Goal: Contribute content: Contribute content

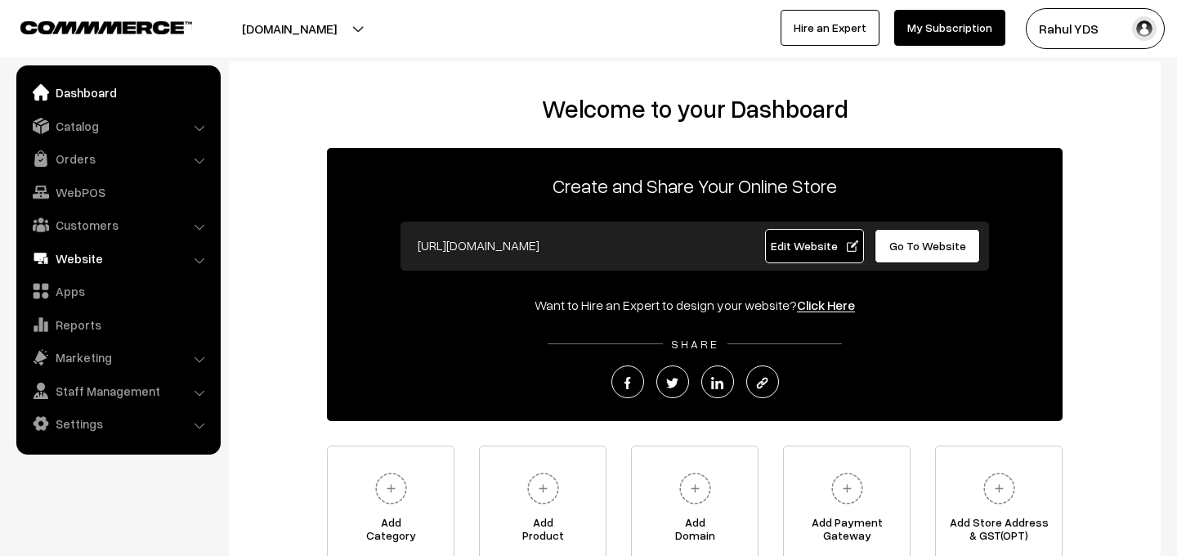
click at [84, 256] on link "Website" at bounding box center [117, 258] width 194 height 29
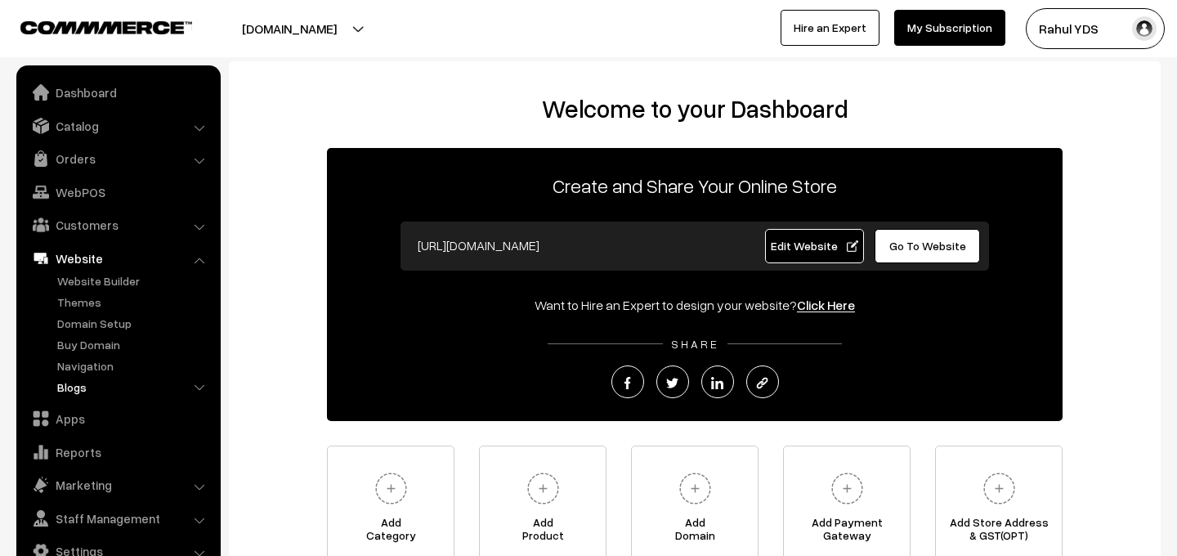
click at [69, 392] on link "Blogs" at bounding box center [134, 386] width 162 height 17
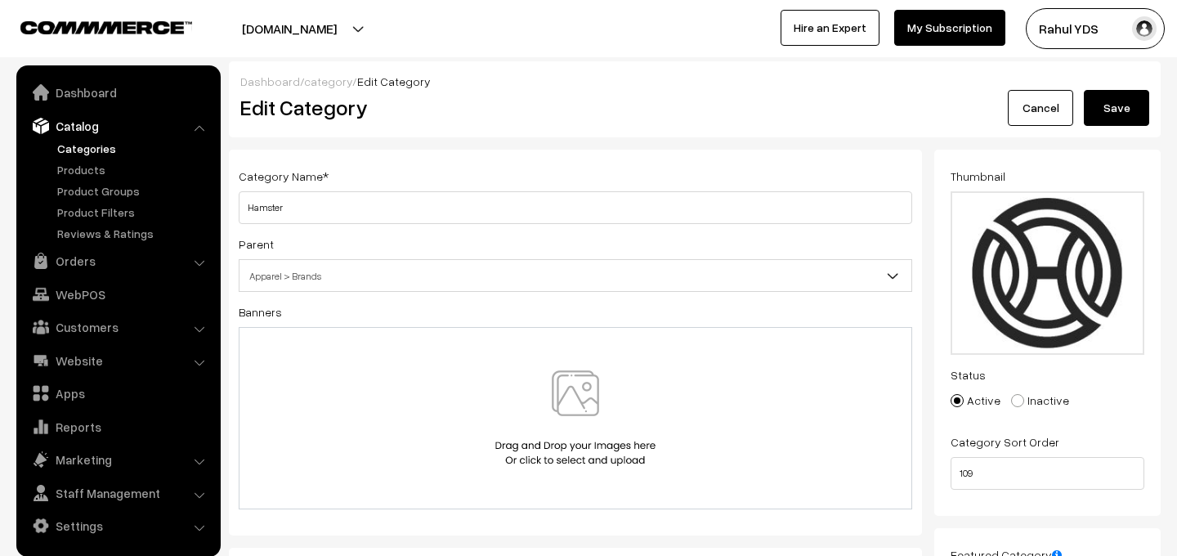
scroll to position [609, 0]
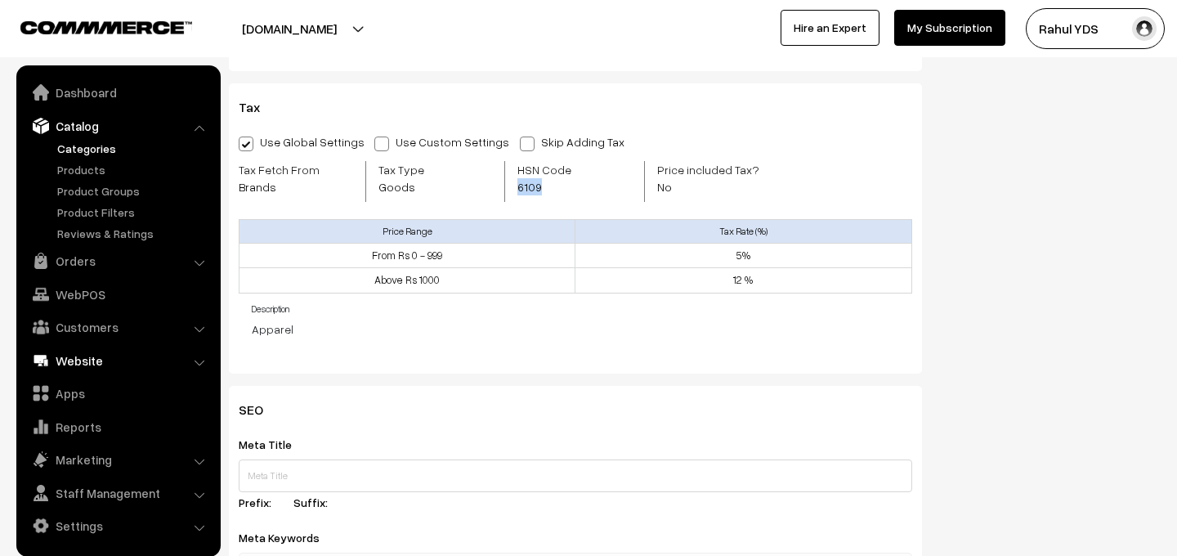
click at [108, 362] on link "Website" at bounding box center [117, 360] width 194 height 29
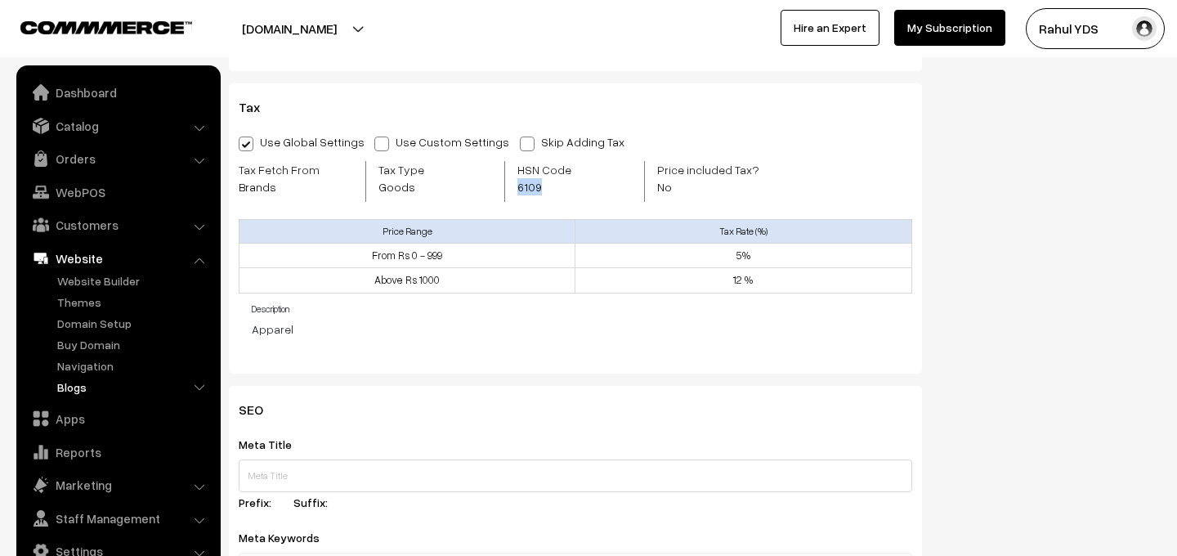
click at [72, 393] on link "Blogs" at bounding box center [134, 386] width 162 height 17
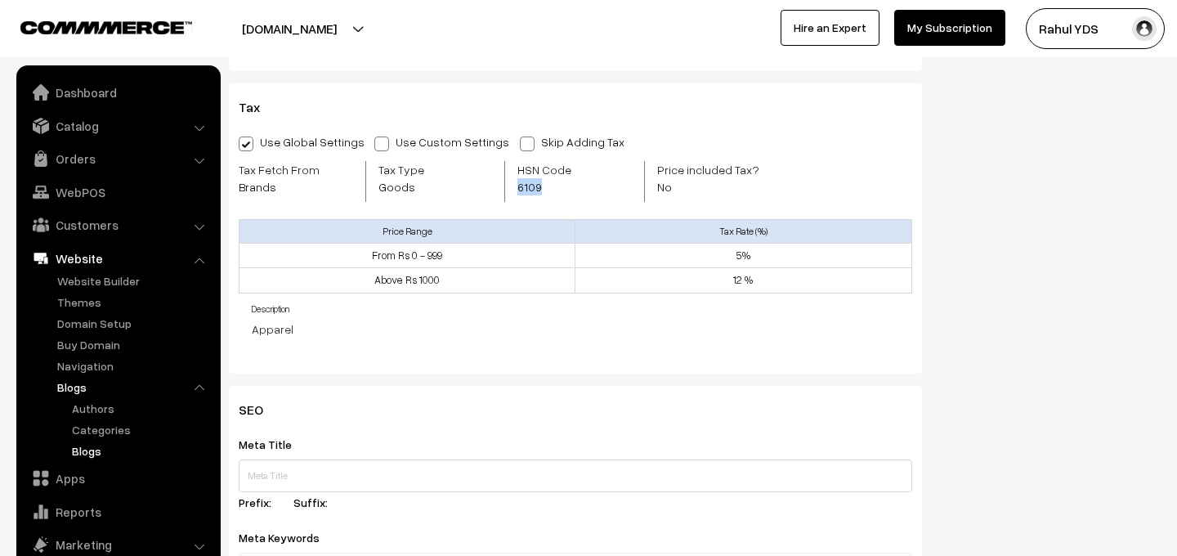
click at [79, 449] on link "Blogs" at bounding box center [141, 450] width 147 height 17
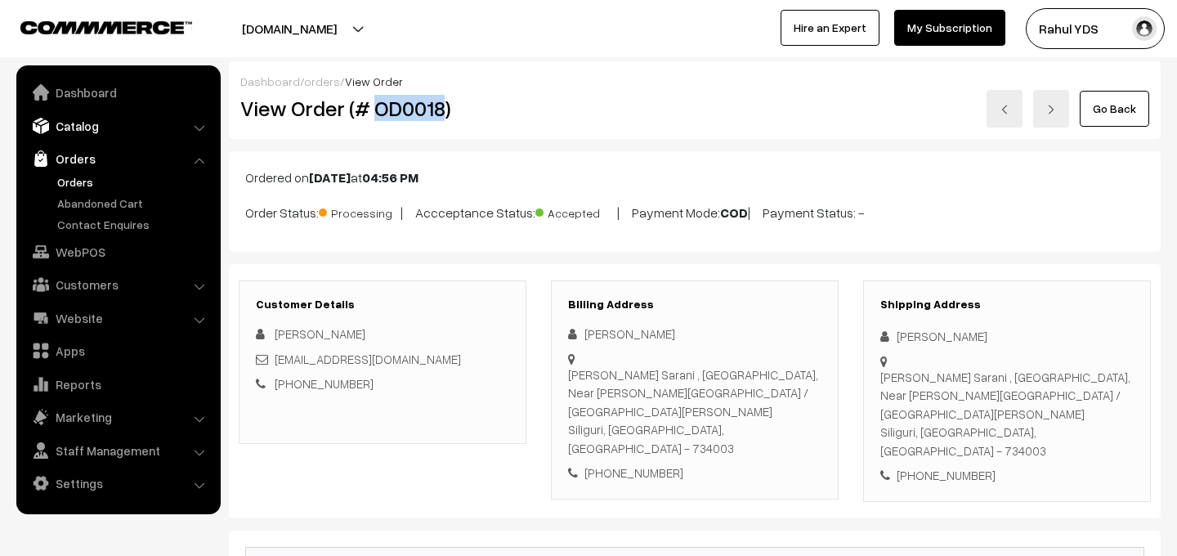
click at [121, 118] on link "Catalog" at bounding box center [117, 125] width 194 height 29
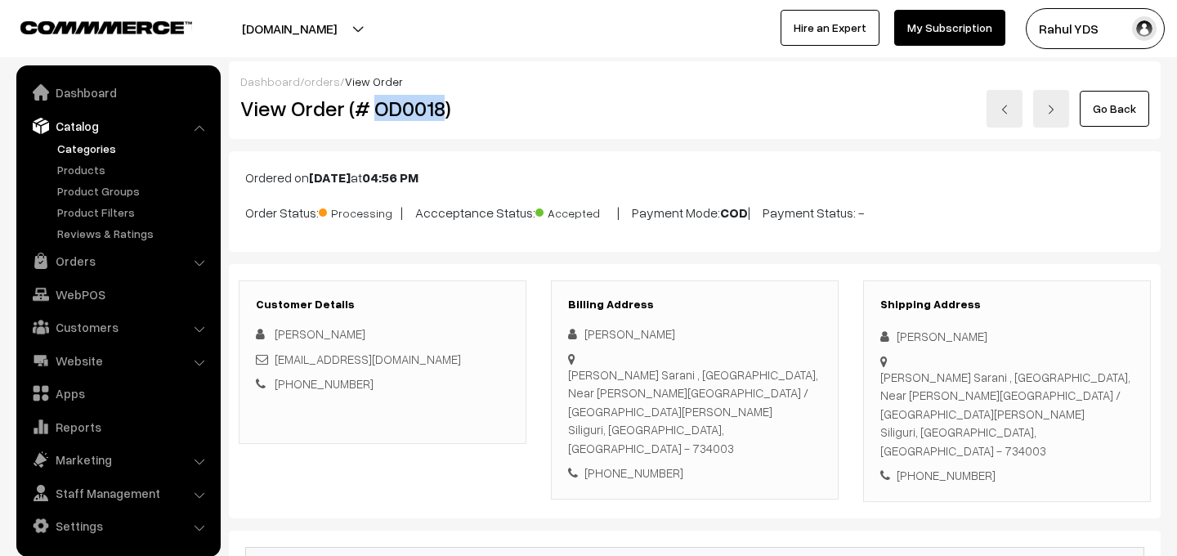
click at [82, 143] on link "Categories" at bounding box center [134, 148] width 162 height 17
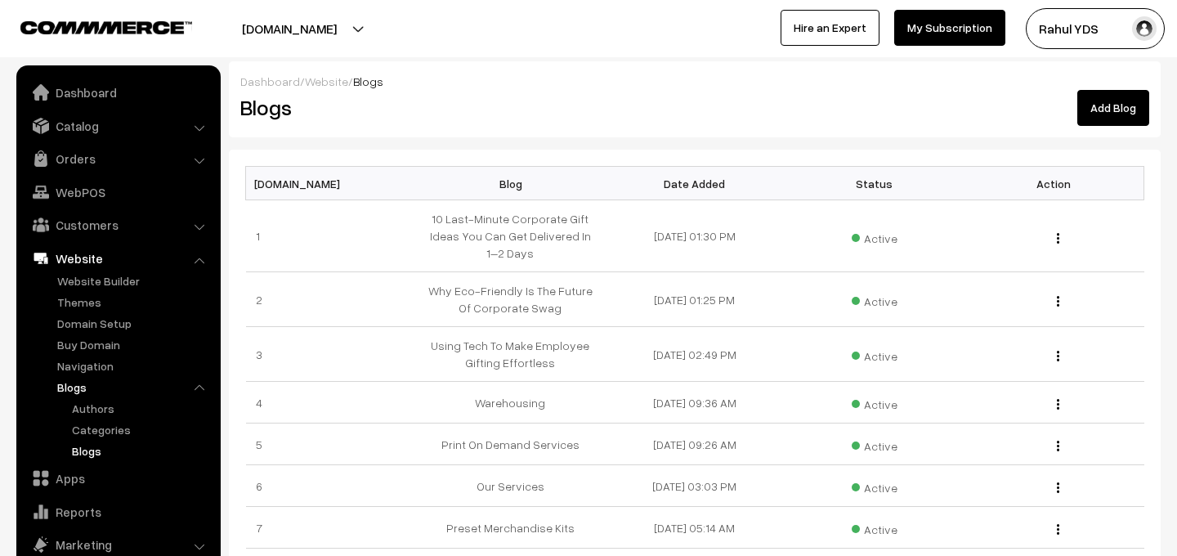
click at [1109, 119] on link "Add Blog" at bounding box center [1113, 108] width 72 height 36
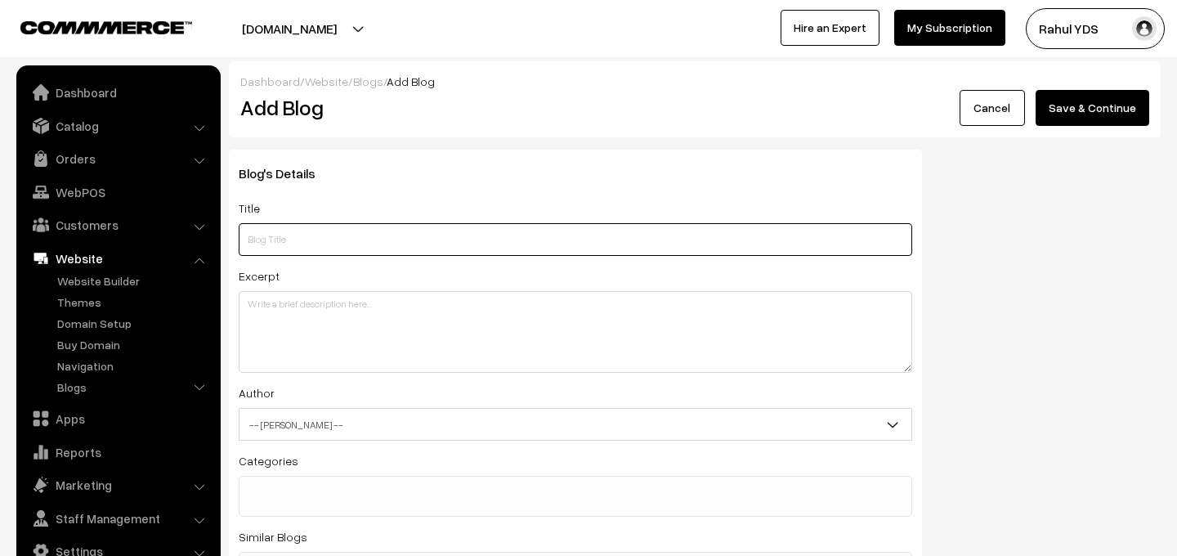
click at [367, 239] on input "text" at bounding box center [575, 239] width 673 height 33
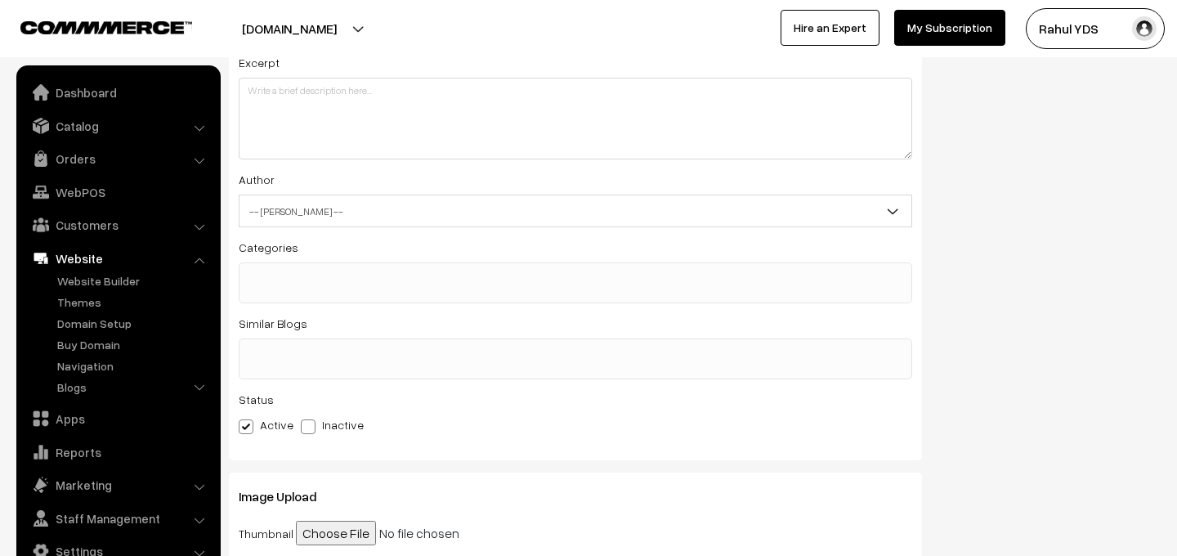
scroll to position [168, 0]
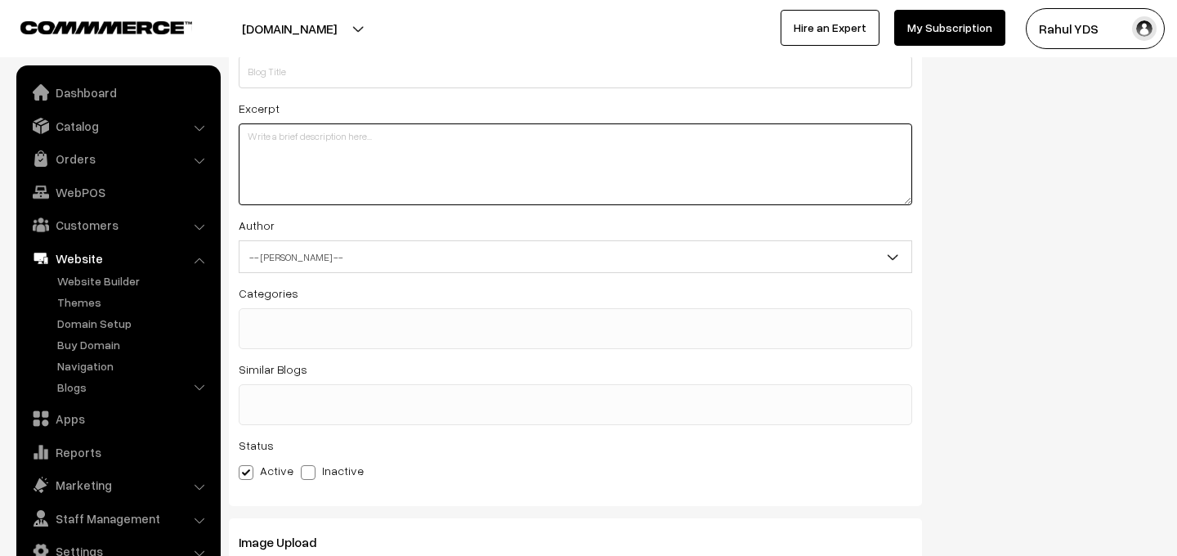
click at [343, 165] on textarea at bounding box center [575, 164] width 673 height 82
paste textarea "Discover how merch is more than freebies — from hoodies to bottles, learn how t…"
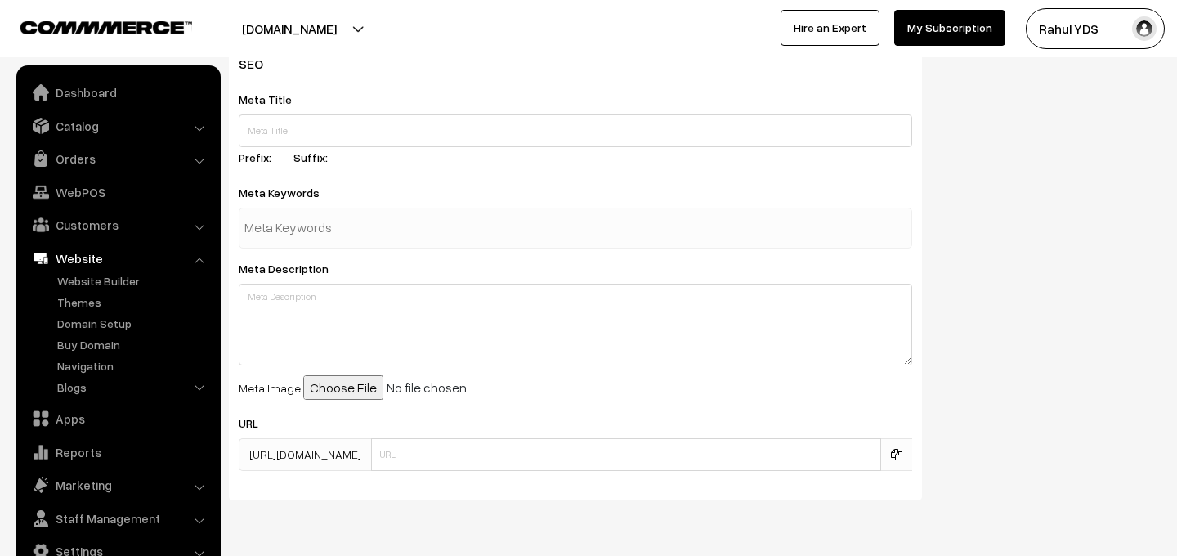
scroll to position [848, 0]
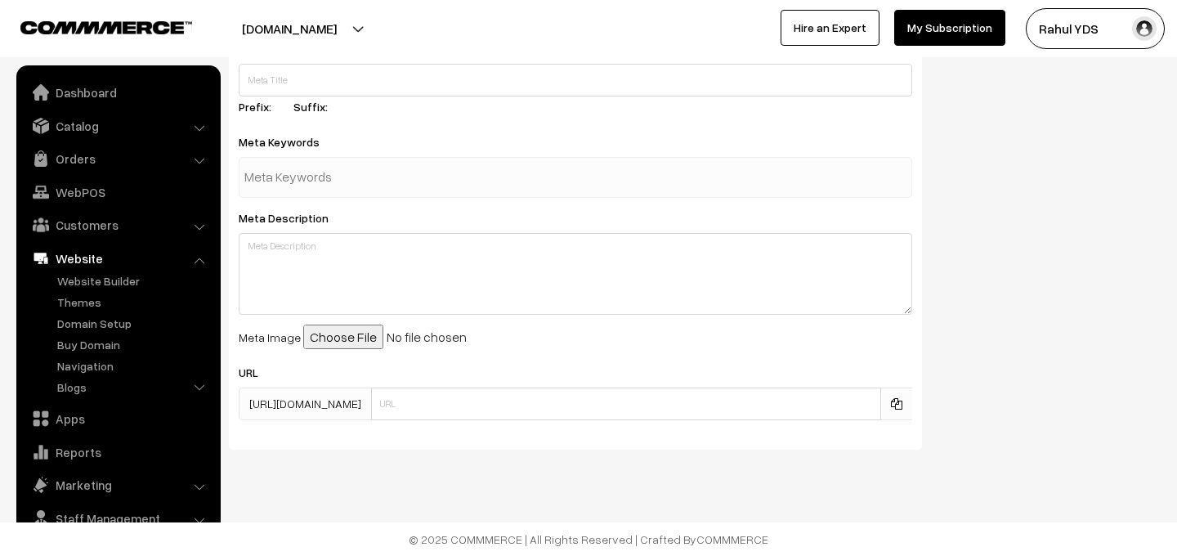
type textarea "Discover how merch is more than freebies — from hoodies to bottles, learn how t…"
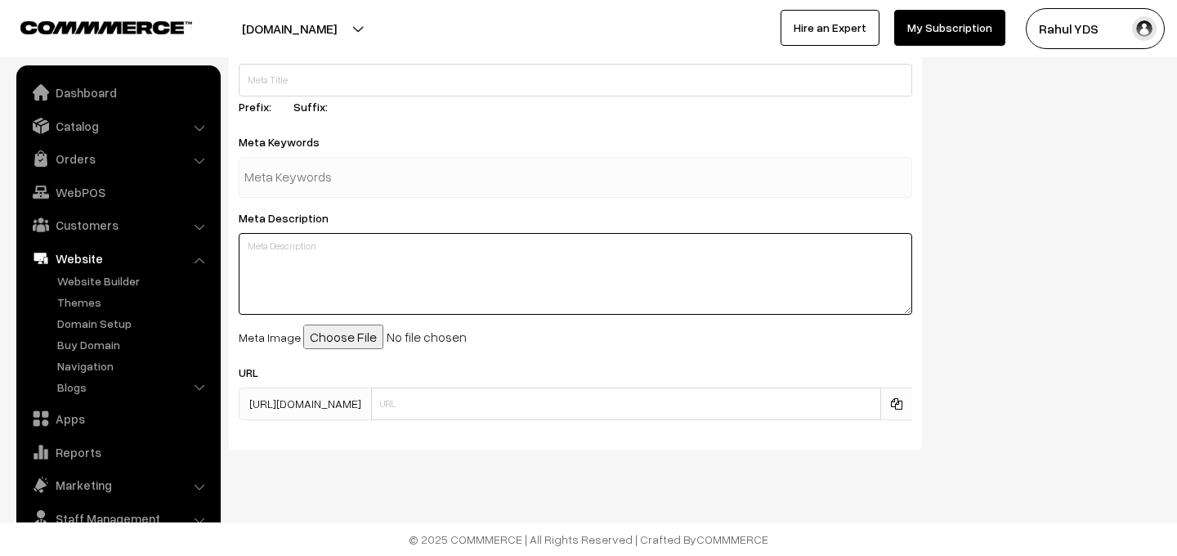
click at [311, 252] on textarea at bounding box center [575, 274] width 673 height 82
paste textarea "Discover how merch is more than freebies — from hoodies to bottles, learn how t…"
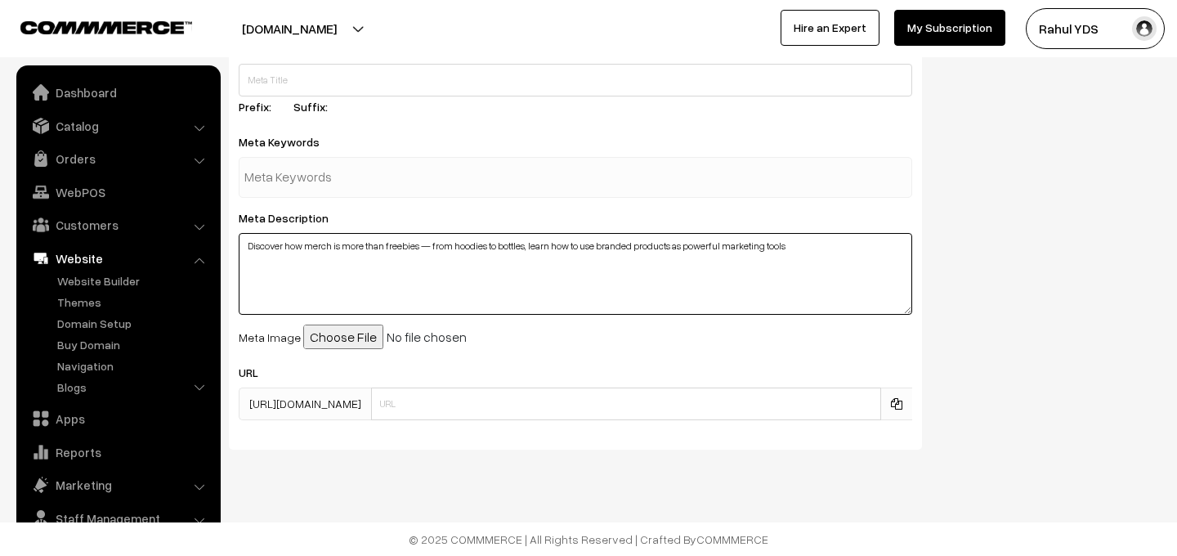
type textarea "Discover how merch is more than freebies — from hoodies to bottles, learn how t…"
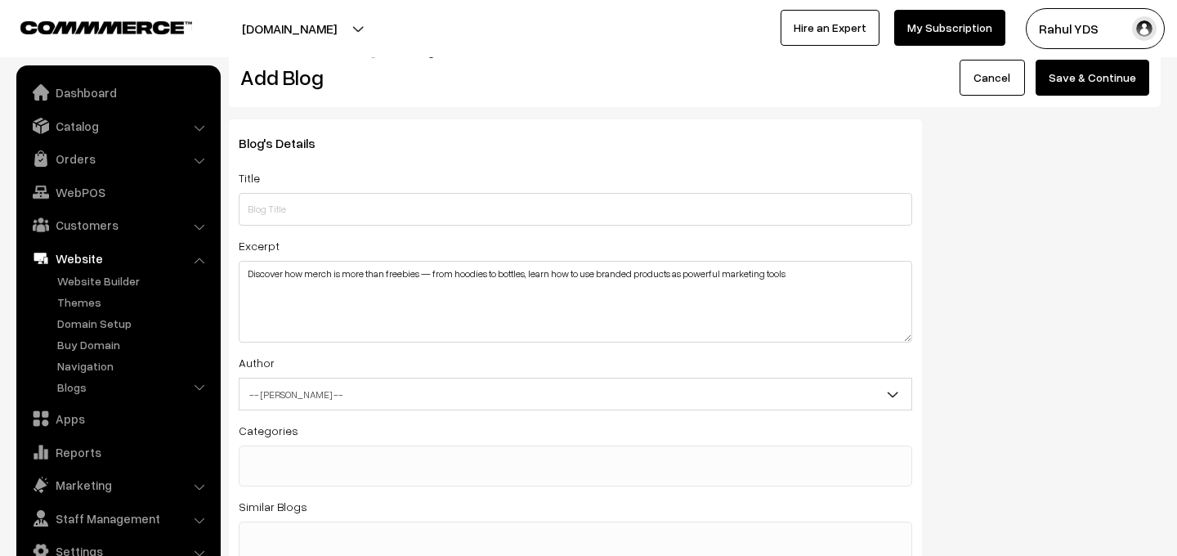
scroll to position [0, 0]
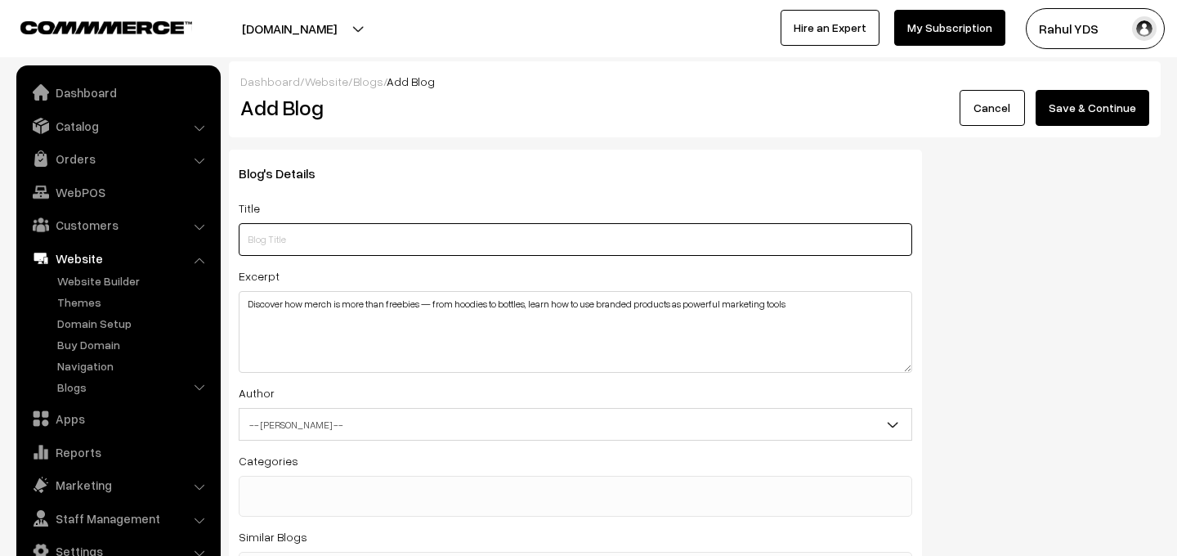
click at [318, 239] on input "text" at bounding box center [575, 239] width 673 height 33
paste input "From T-Shirts to Boardrooms: How Merch Became the New Marketing Tool"
click at [400, 237] on input "From T-Shirts to Boardrooms: How Merch Became the New Marketing Tool" at bounding box center [575, 239] width 673 height 33
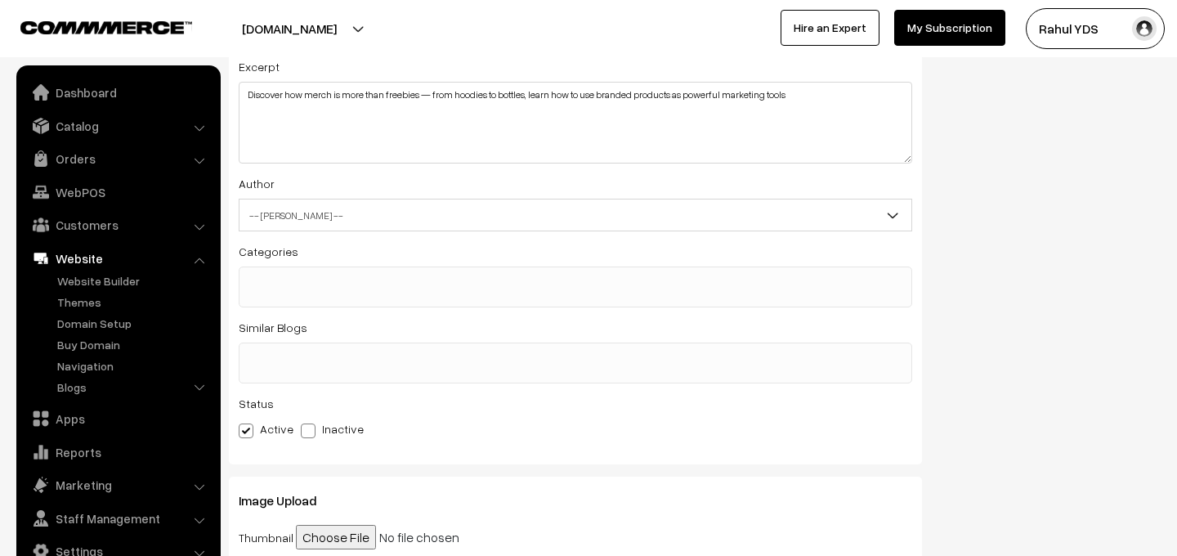
scroll to position [212, 0]
type input "From T-Shirts to Boardrooms: How Merch Became the New Marketing Tool"
click at [369, 219] on span "-- Select Author --" at bounding box center [575, 212] width 672 height 29
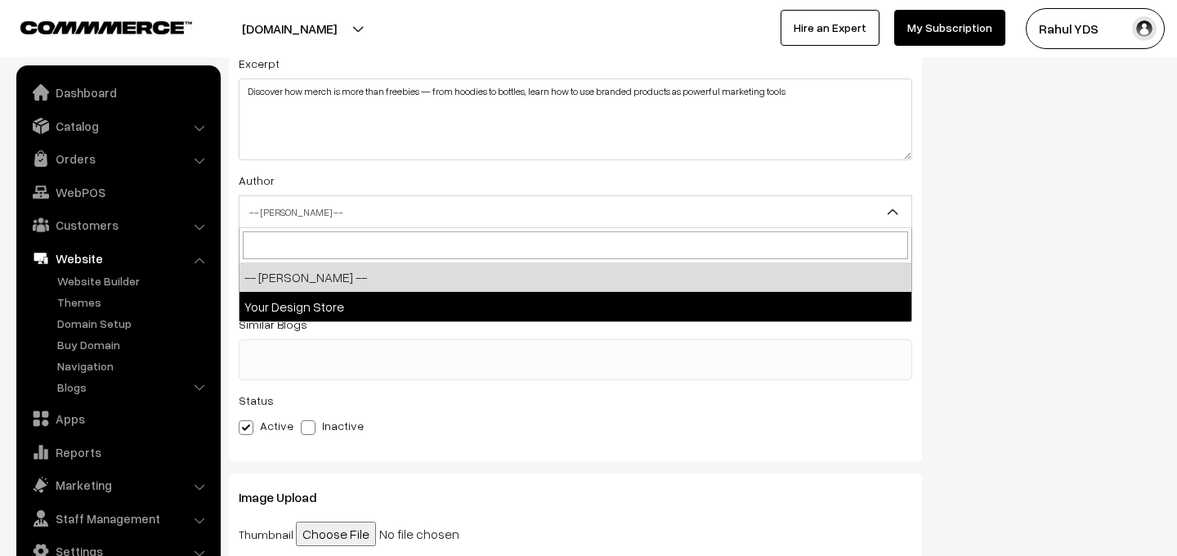
select select "1"
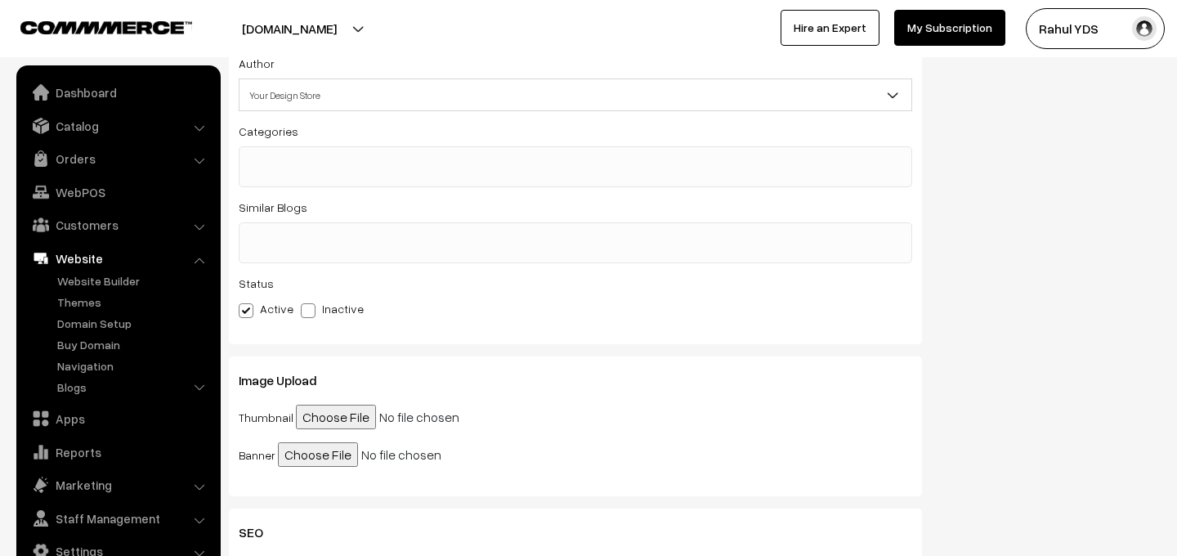
scroll to position [345, 0]
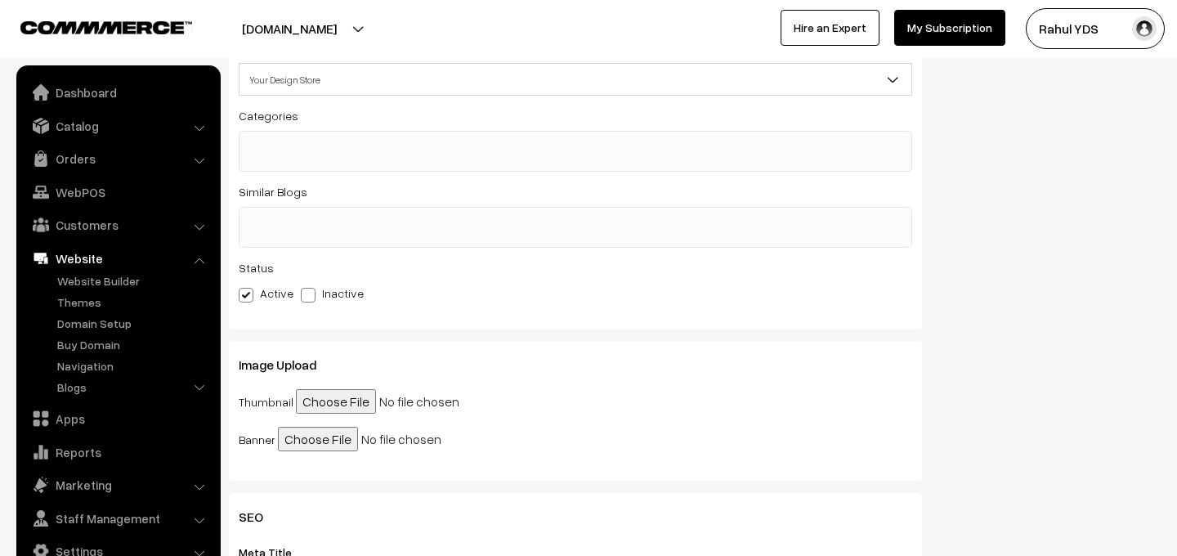
click at [324, 225] on ul at bounding box center [575, 218] width 672 height 20
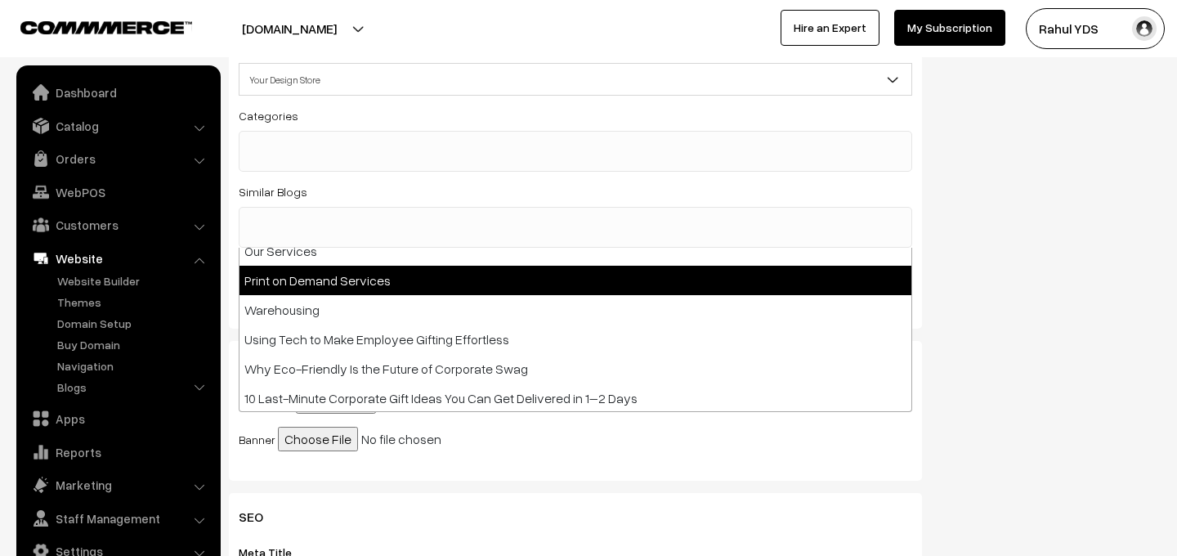
scroll to position [72, 0]
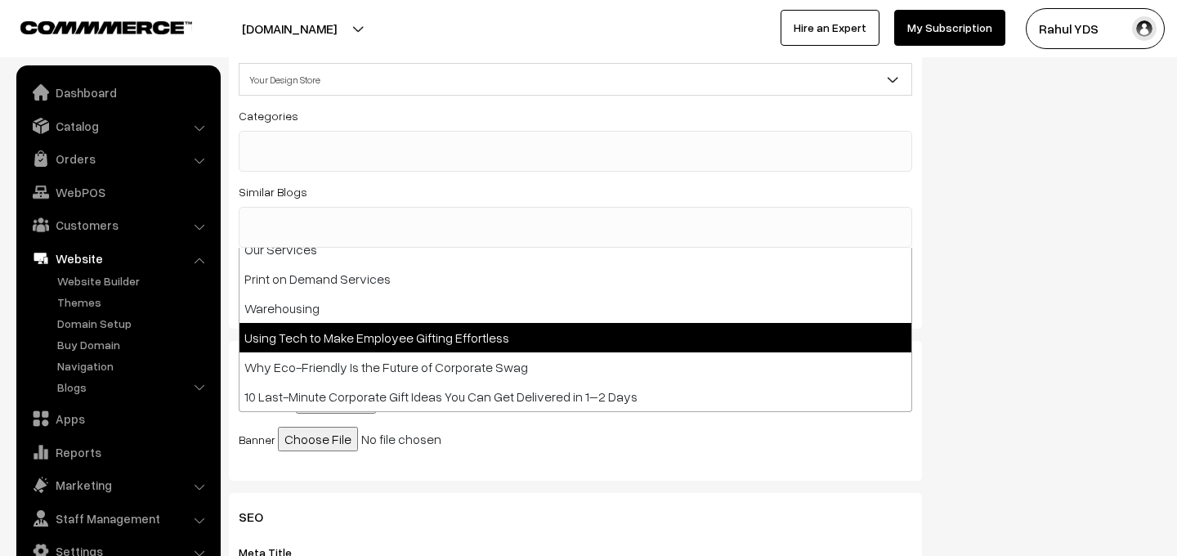
select select "5"
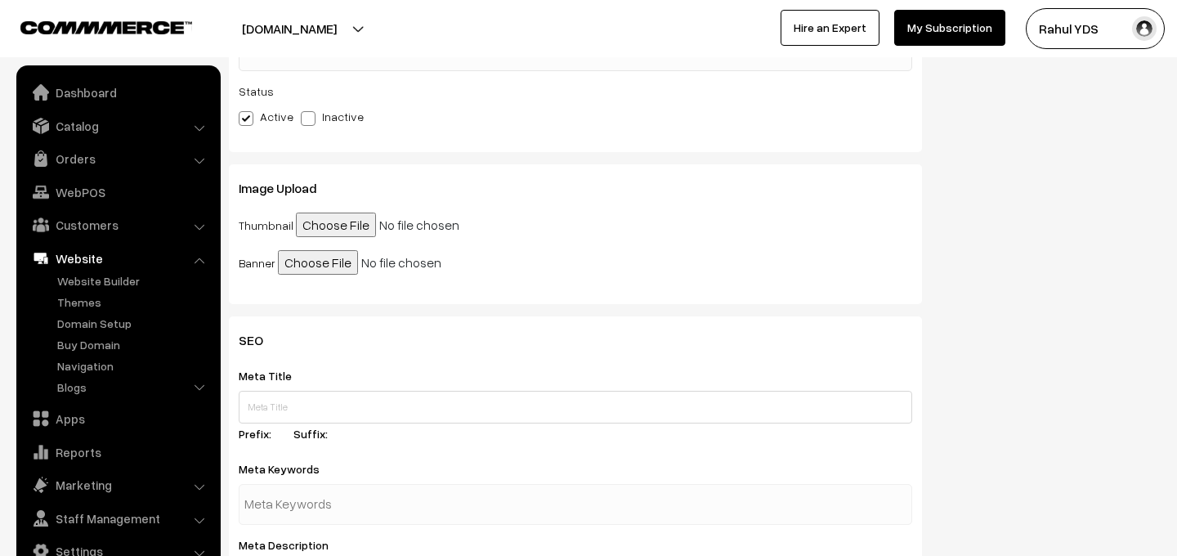
scroll to position [596, 0]
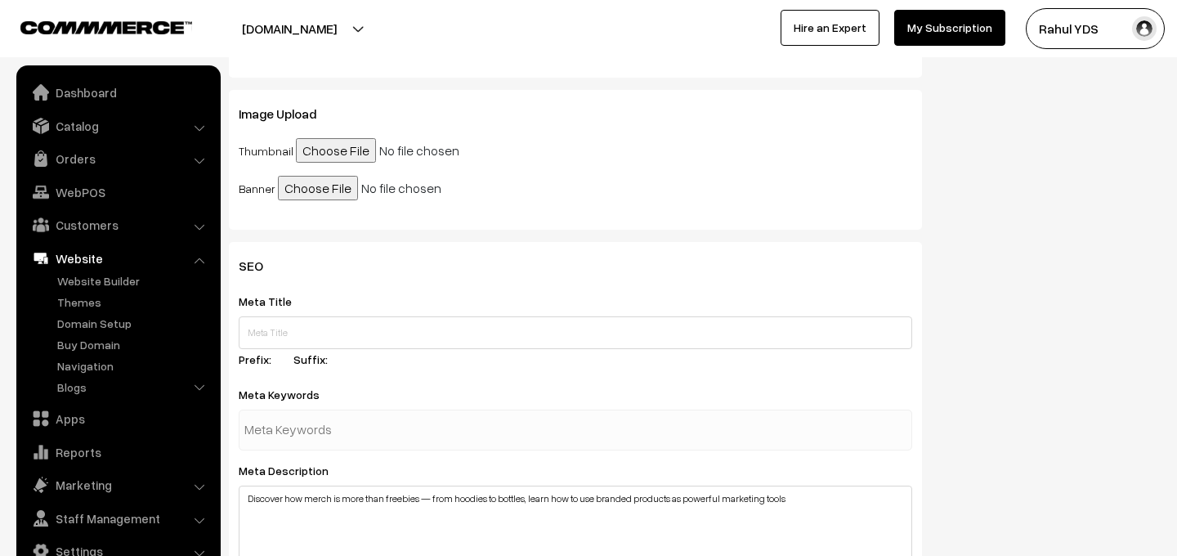
click at [332, 152] on input "file" at bounding box center [421, 150] width 250 height 25
type input "C:\fakepath\WhatsApp Image 2025-08-28 at 09.06.56.jpeg"
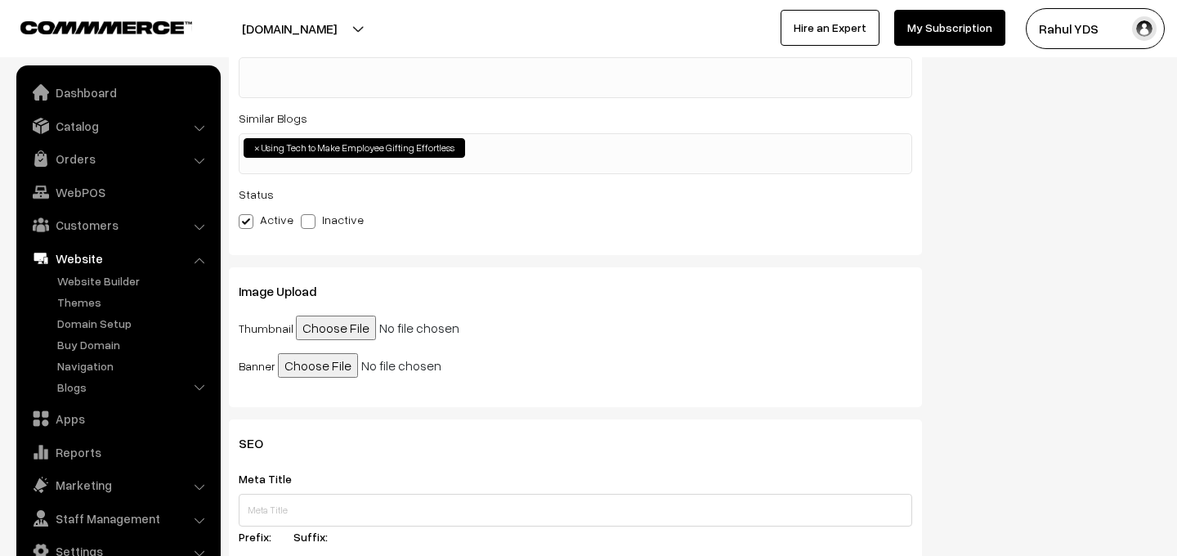
scroll to position [420, 0]
click at [297, 369] on input "file" at bounding box center [403, 363] width 250 height 25
type input "C:\fakepath\WhatsApp Image 2025-08-28 at 09.06.56.jpeg"
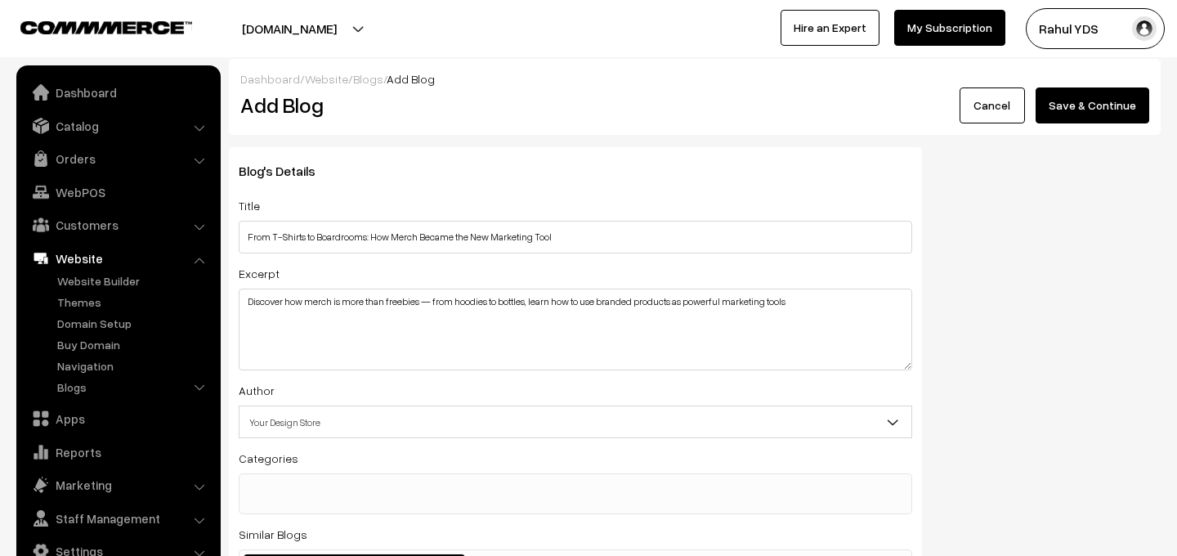
scroll to position [0, 0]
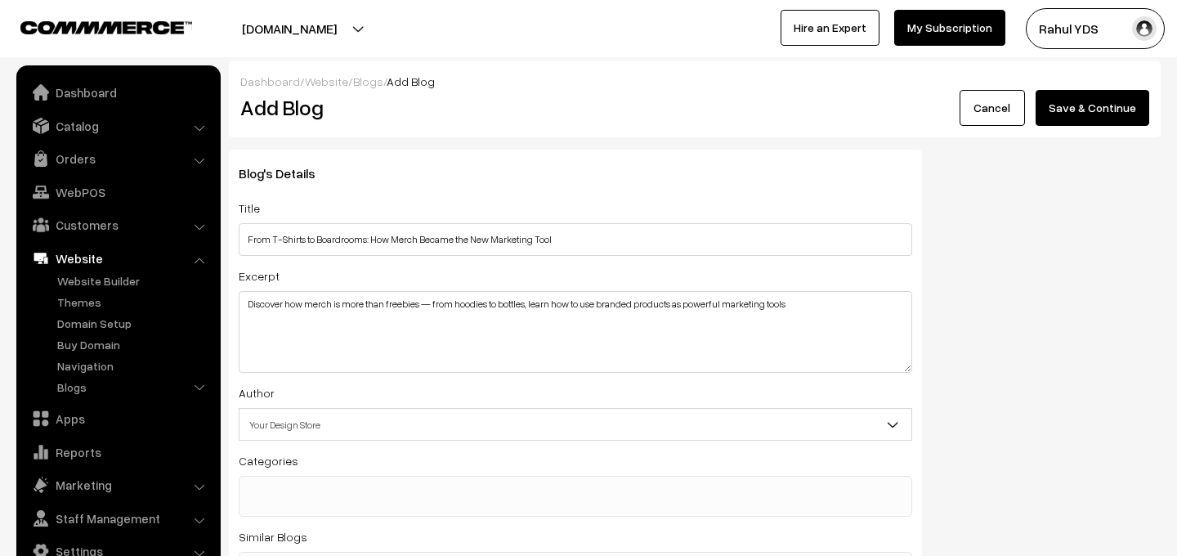
click at [1087, 105] on button "Save & Continue" at bounding box center [1092, 108] width 114 height 36
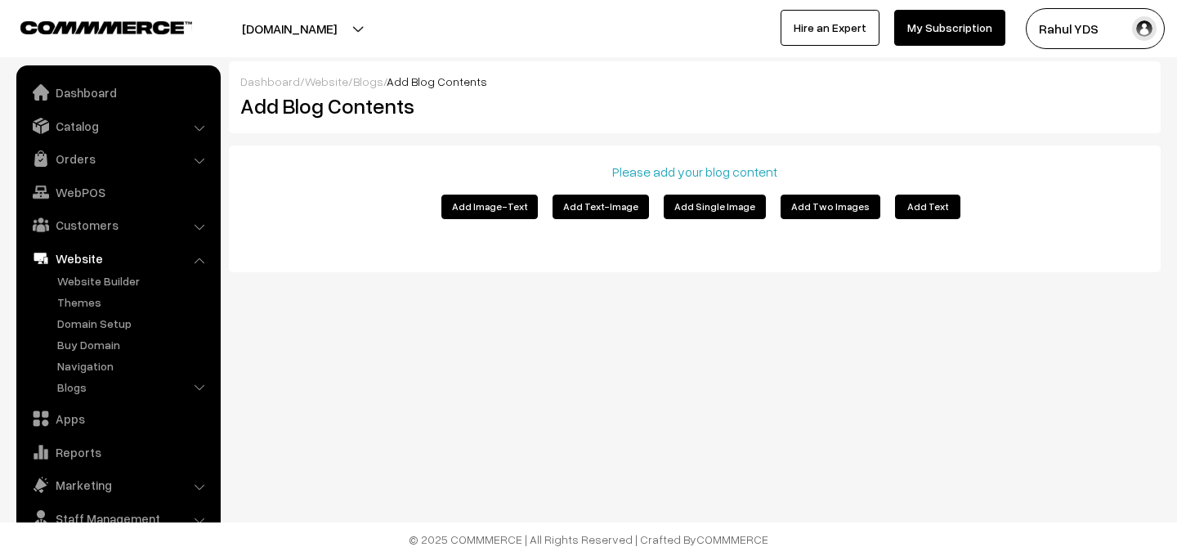
click at [603, 208] on button "Add Text-Image" at bounding box center [600, 206] width 96 height 25
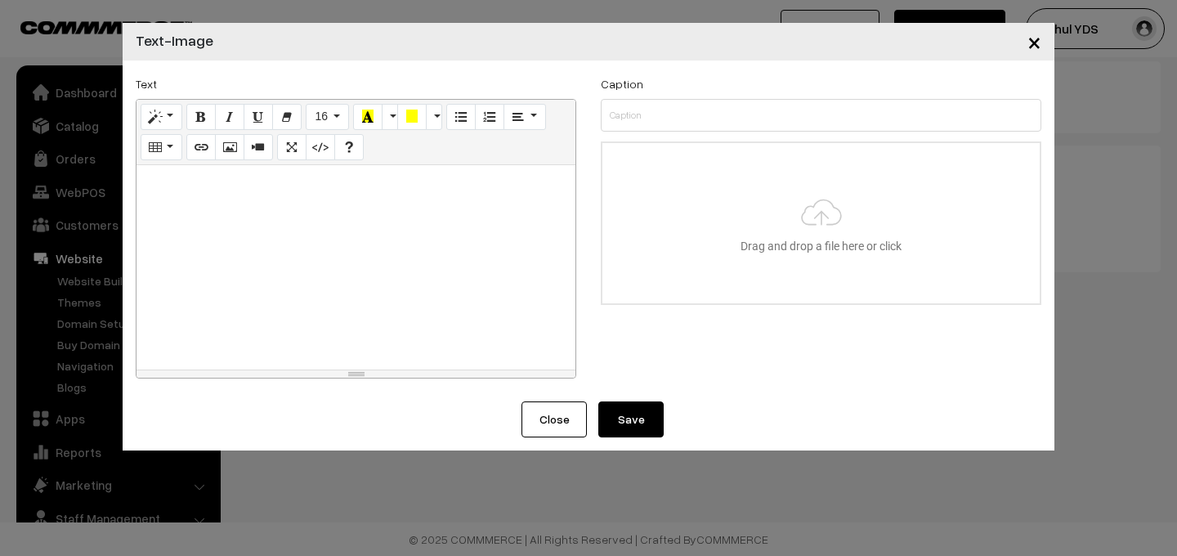
click at [176, 221] on div at bounding box center [355, 267] width 439 height 204
paste div
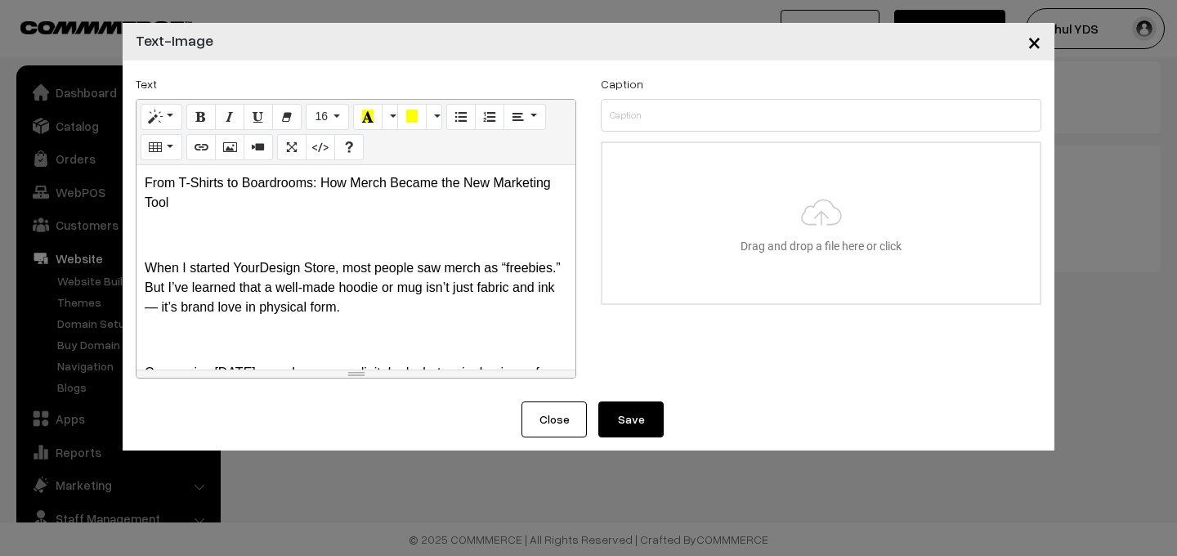
click at [213, 253] on div "From T-Shirts to Boardrooms: How Merch Became the New Marketing Tool When I sta…" at bounding box center [355, 267] width 439 height 204
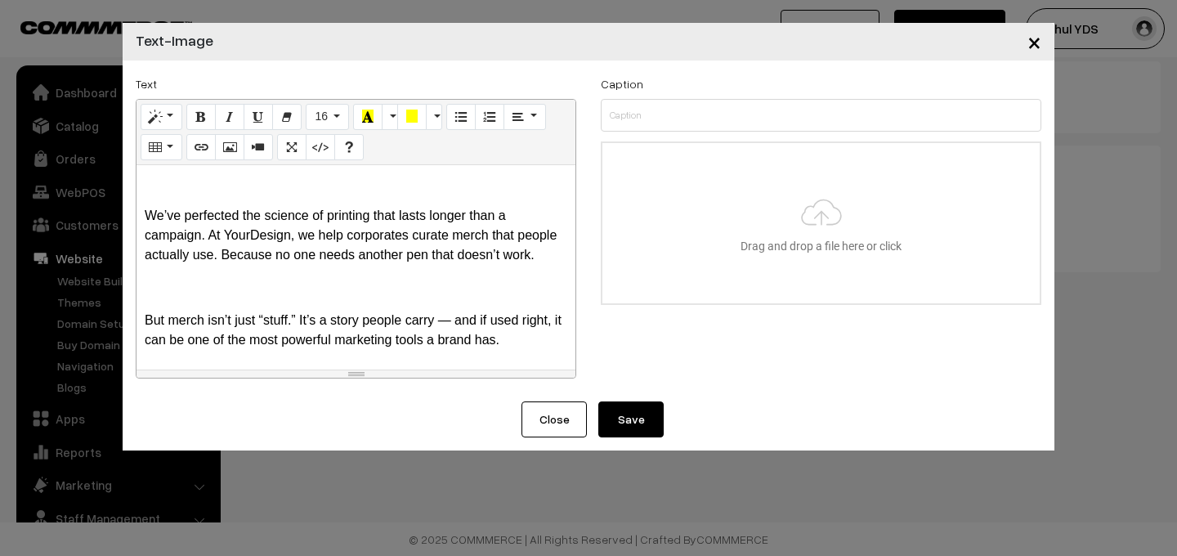
scroll to position [302, 0]
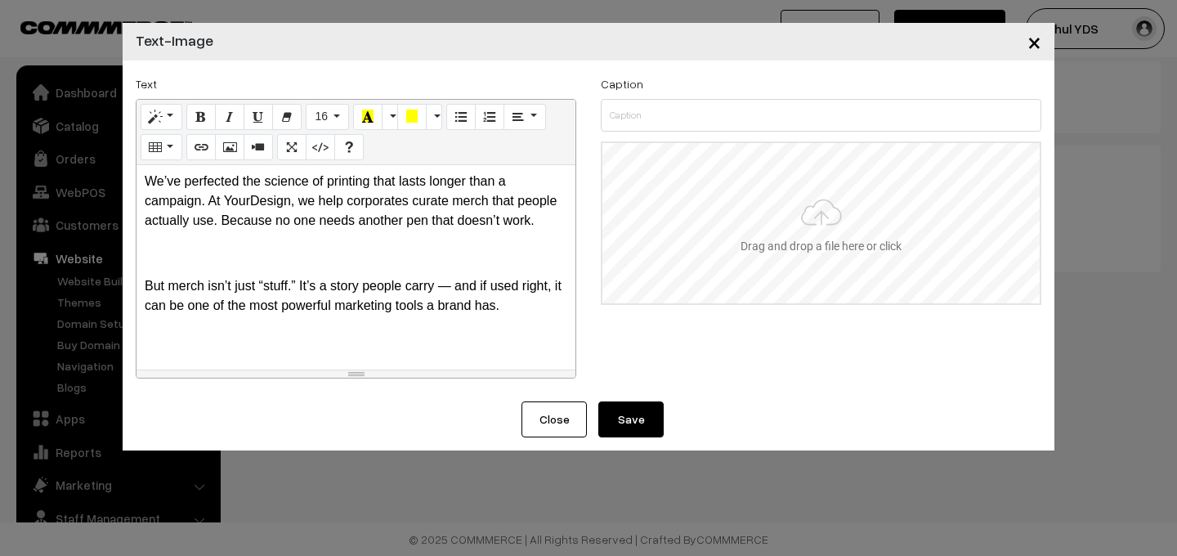
click at [698, 281] on input "file" at bounding box center [820, 223] width 437 height 160
type input "C:\fakepath\Wow merch for your coffee shop! #Desain_Merek….jpeg"
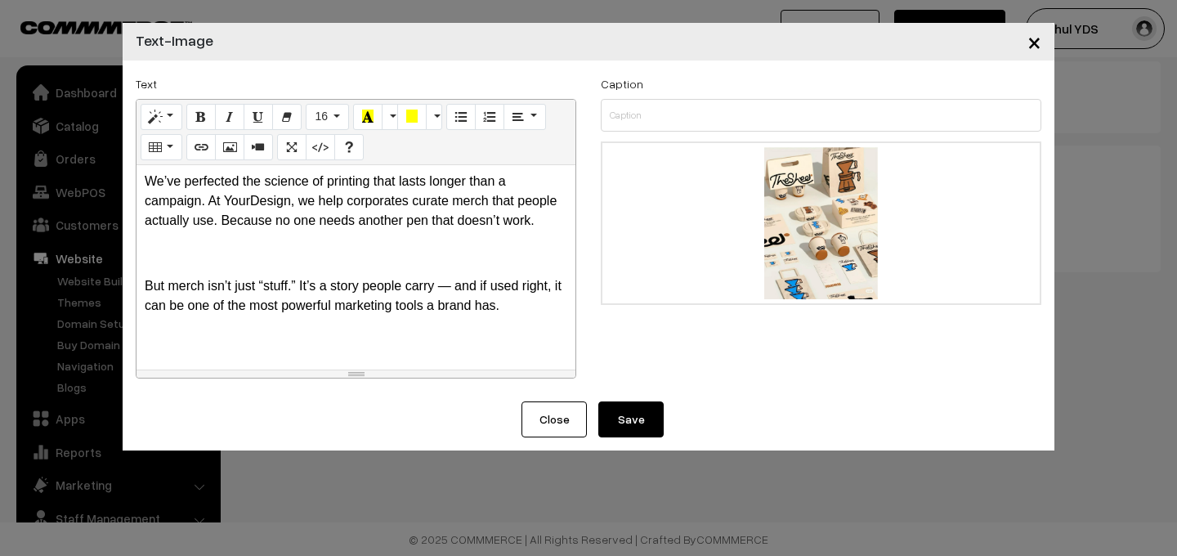
click at [606, 423] on button "Save" at bounding box center [630, 419] width 65 height 36
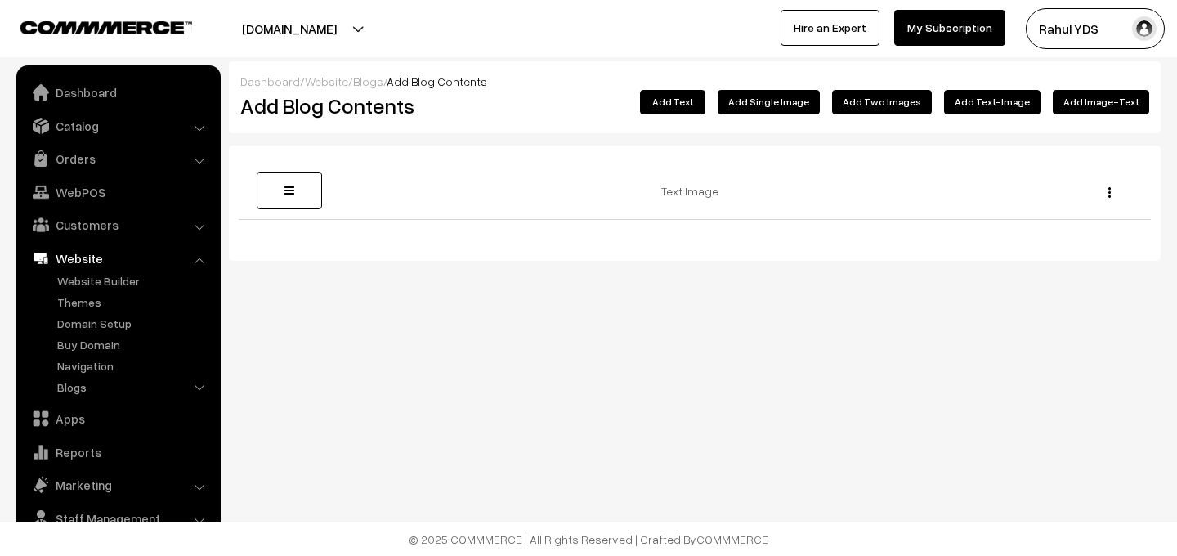
click at [705, 110] on button "Add Text" at bounding box center [672, 102] width 65 height 25
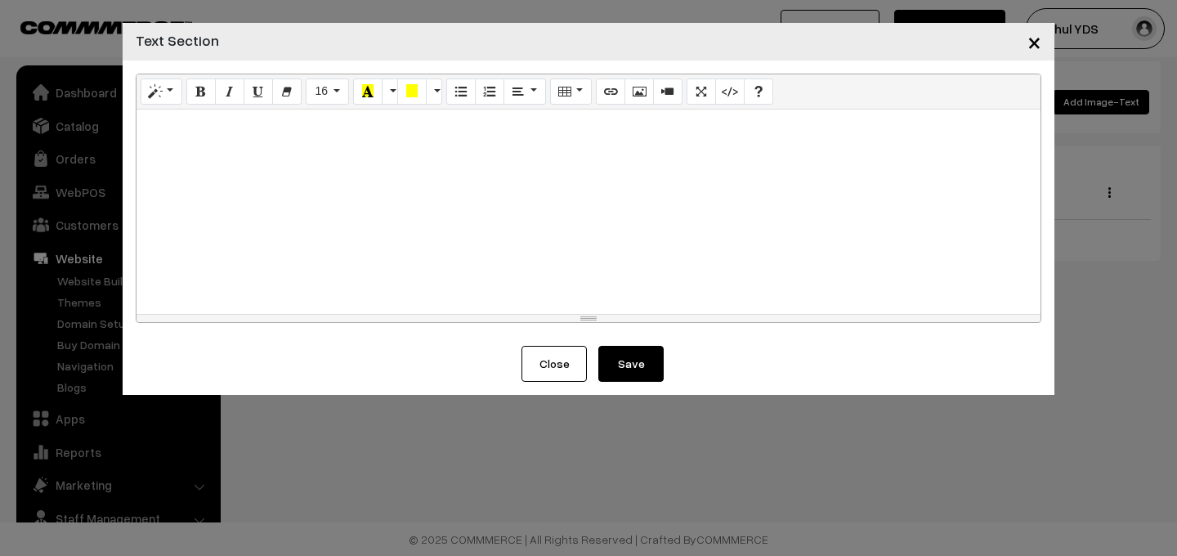
click at [432, 187] on div at bounding box center [588, 212] width 904 height 204
paste div
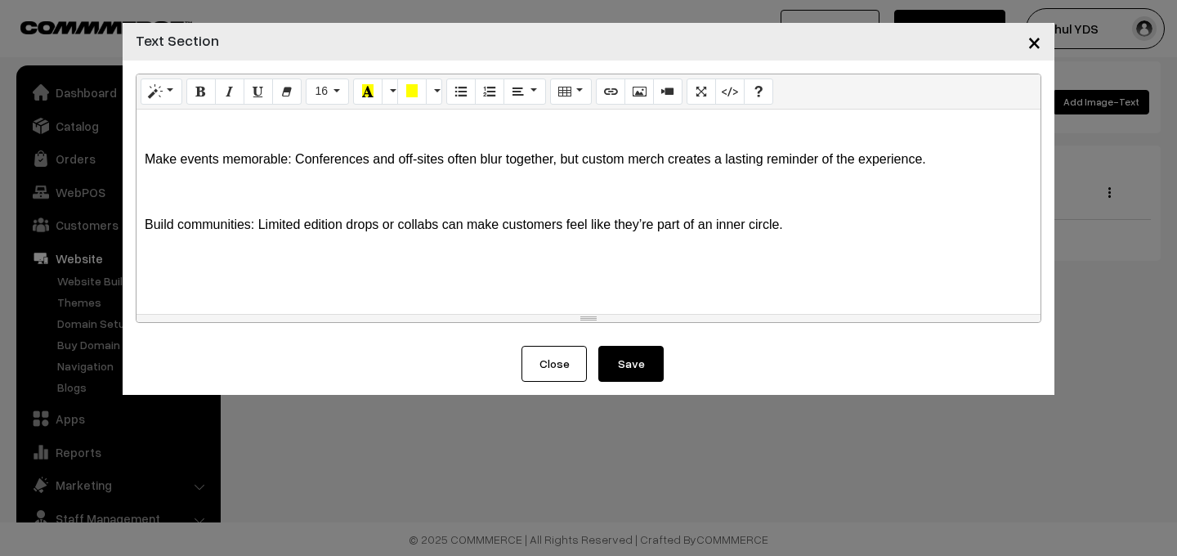
scroll to position [172, 0]
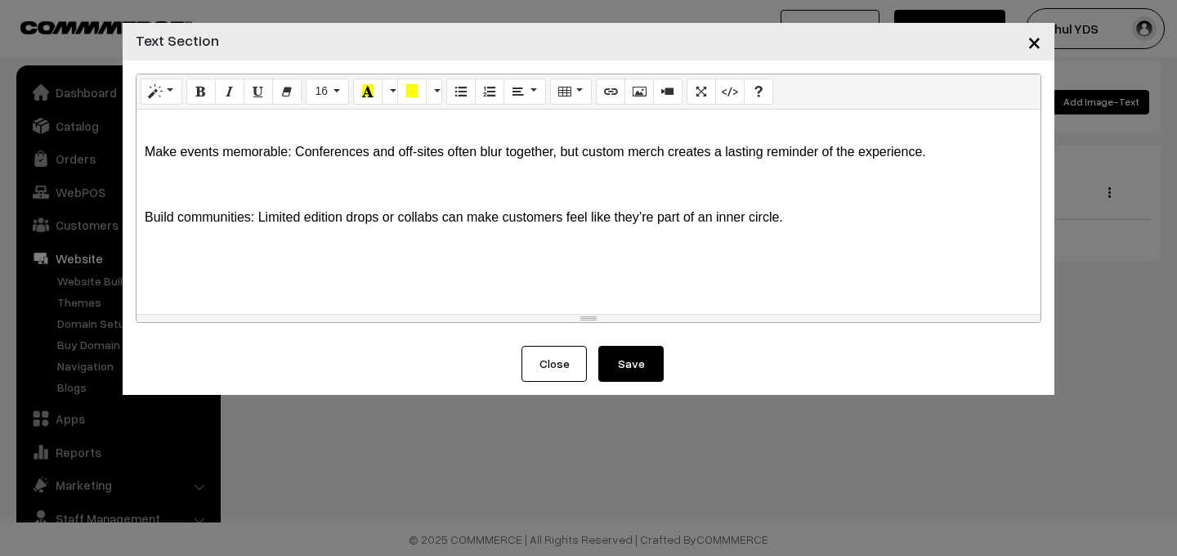
click at [221, 195] on div "Here’s how companies can use merch more effectively: Turn employees into ambass…" at bounding box center [588, 212] width 904 height 204
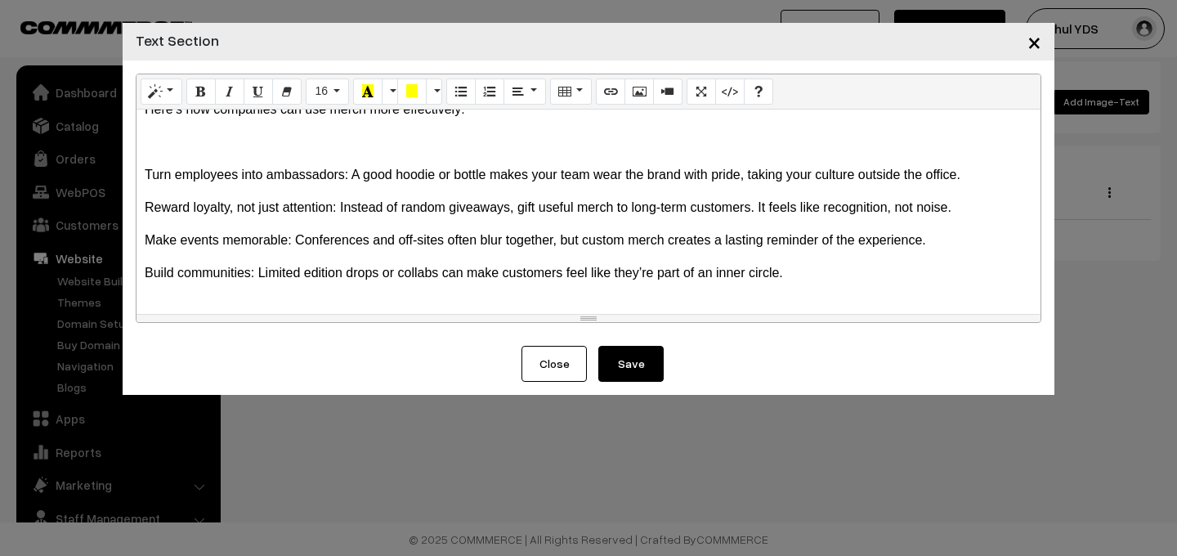
scroll to position [11, 0]
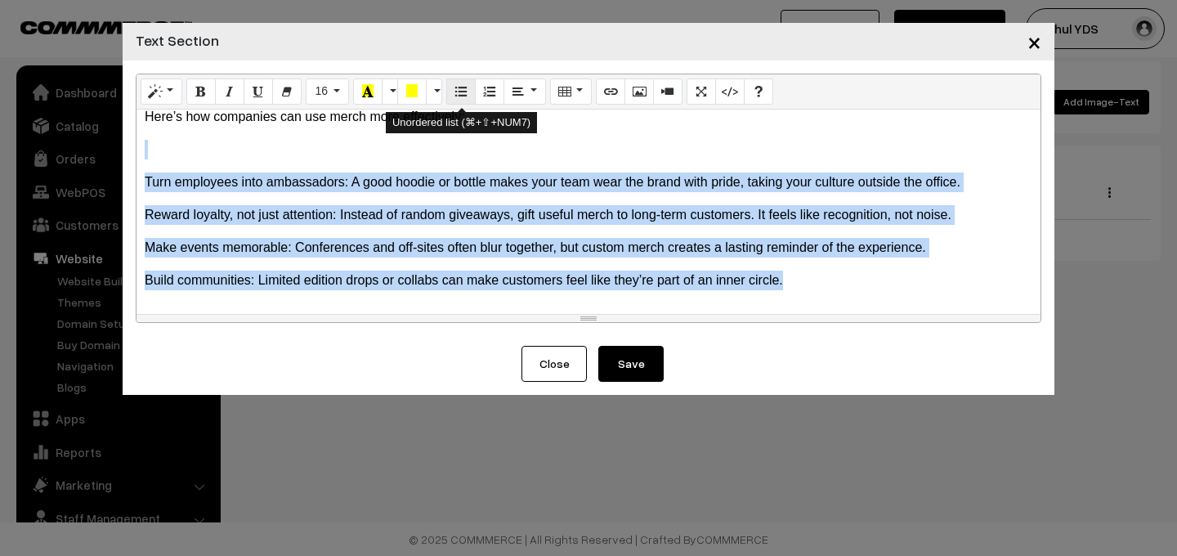
click at [461, 90] on icon "Unordered list (⌘+⇧+NUM7)" at bounding box center [460, 90] width 11 height 13
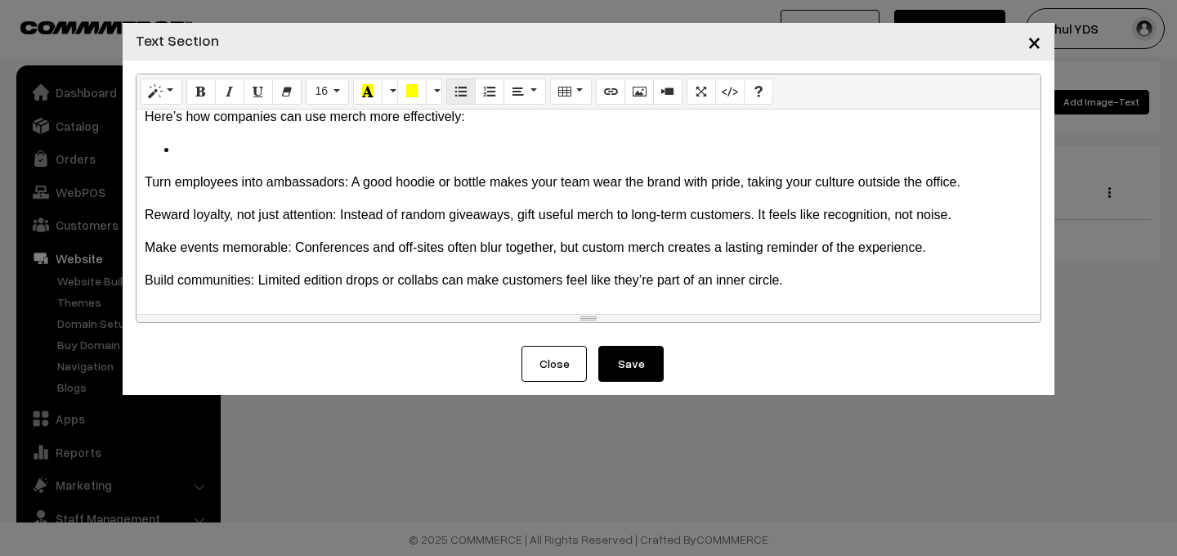
scroll to position [18, 0]
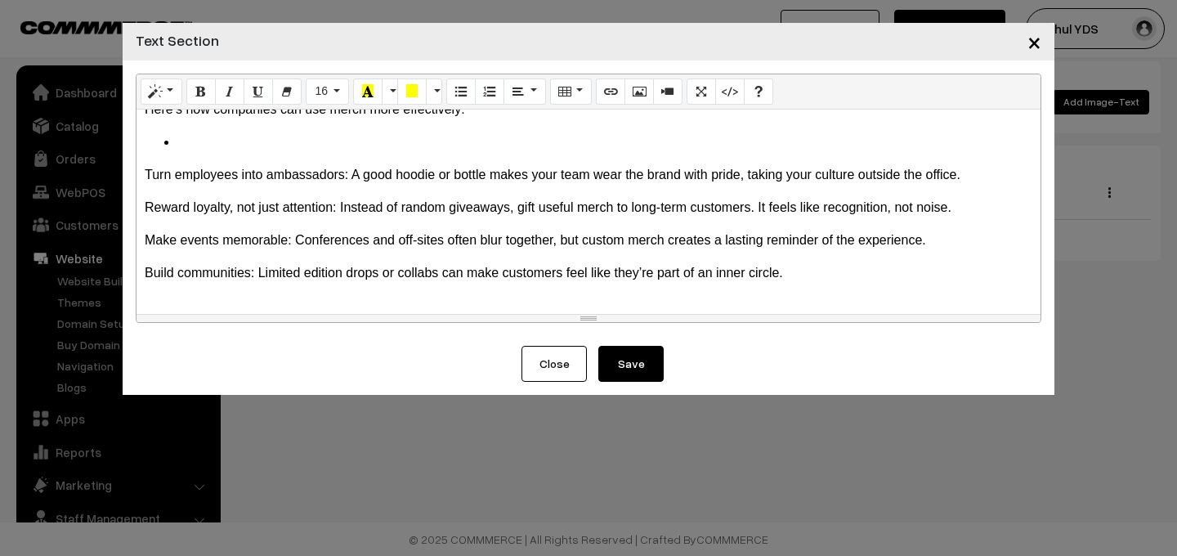
click at [316, 144] on li at bounding box center [604, 142] width 855 height 20
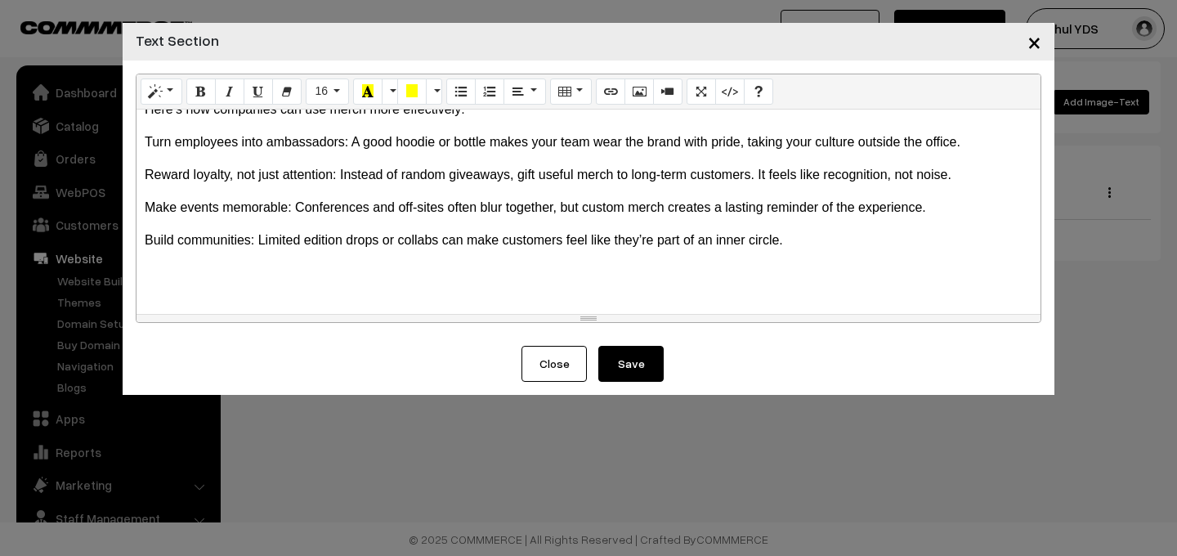
scroll to position [11, 0]
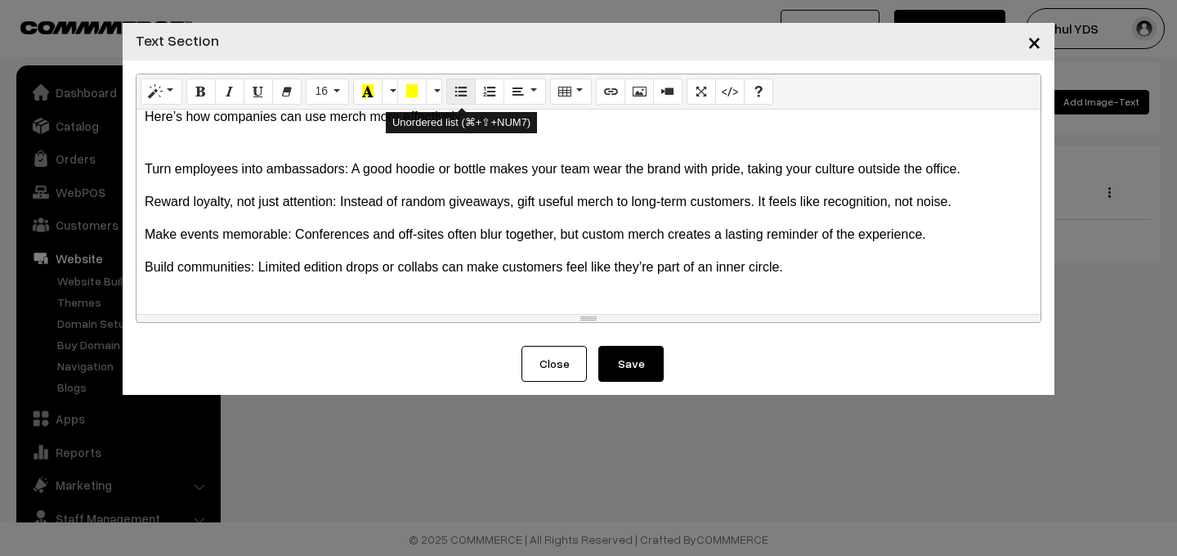
click at [459, 82] on button "Unordered list (⌘+⇧+NUM7)" at bounding box center [460, 91] width 29 height 26
click at [454, 100] on button "Unordered list (⌘+⇧+NUM7)" at bounding box center [460, 91] width 29 height 26
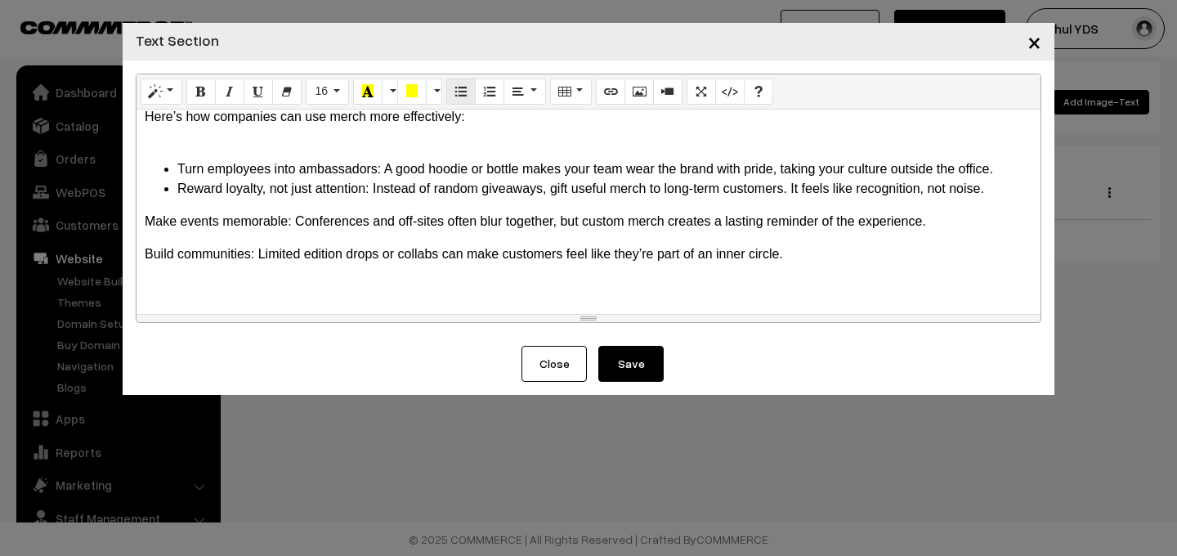
click at [454, 100] on button "Unordered list (⌘+⇧+NUM7)" at bounding box center [460, 91] width 29 height 26
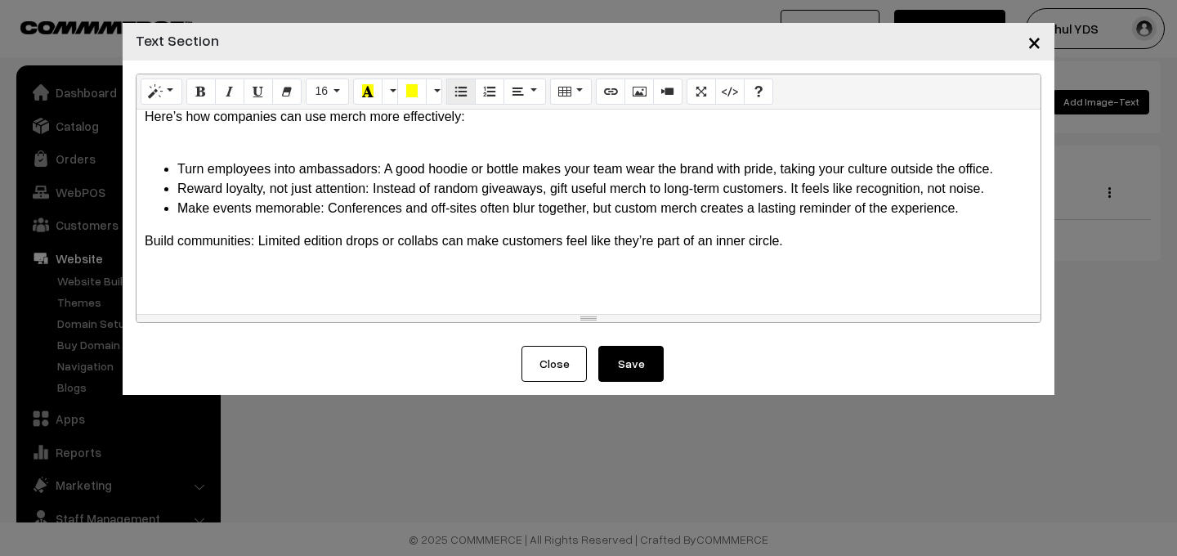
click at [454, 100] on button "Unordered list (⌘+⇧+NUM7)" at bounding box center [460, 91] width 29 height 26
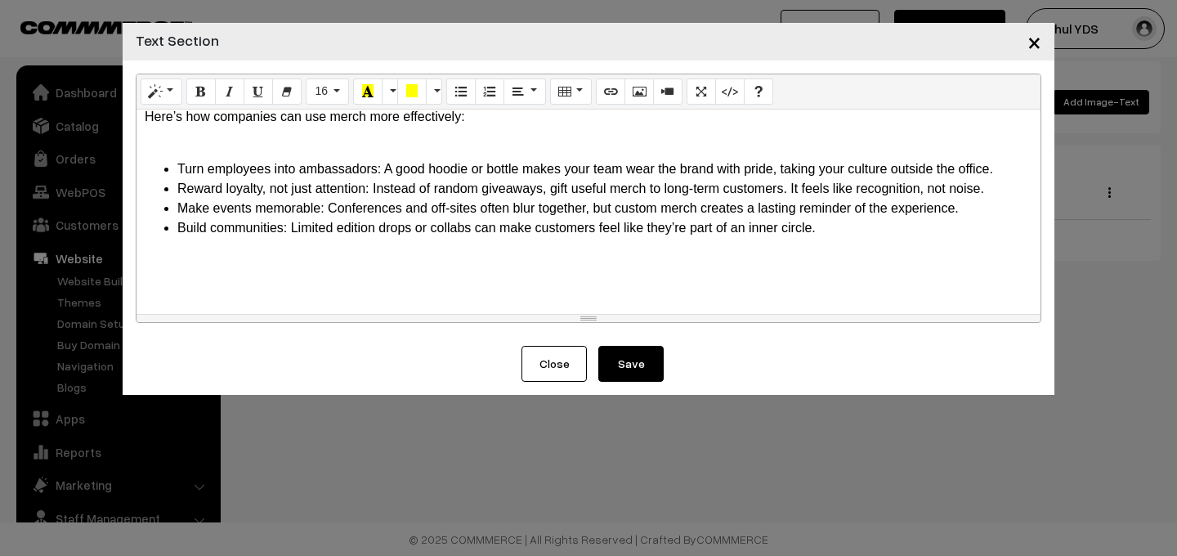
scroll to position [0, 0]
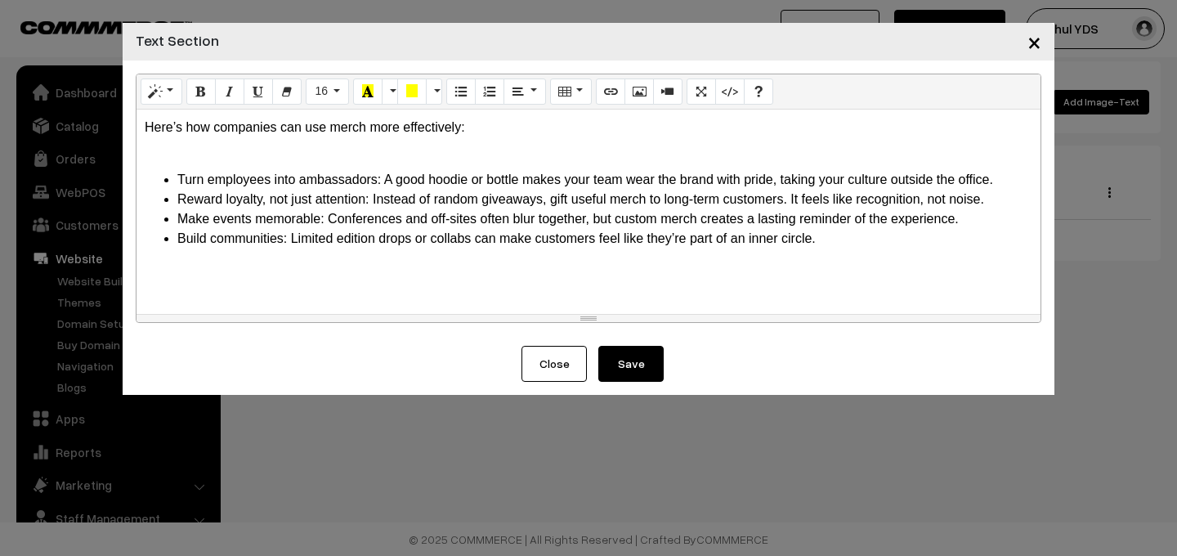
click at [630, 360] on button "Save" at bounding box center [630, 364] width 65 height 36
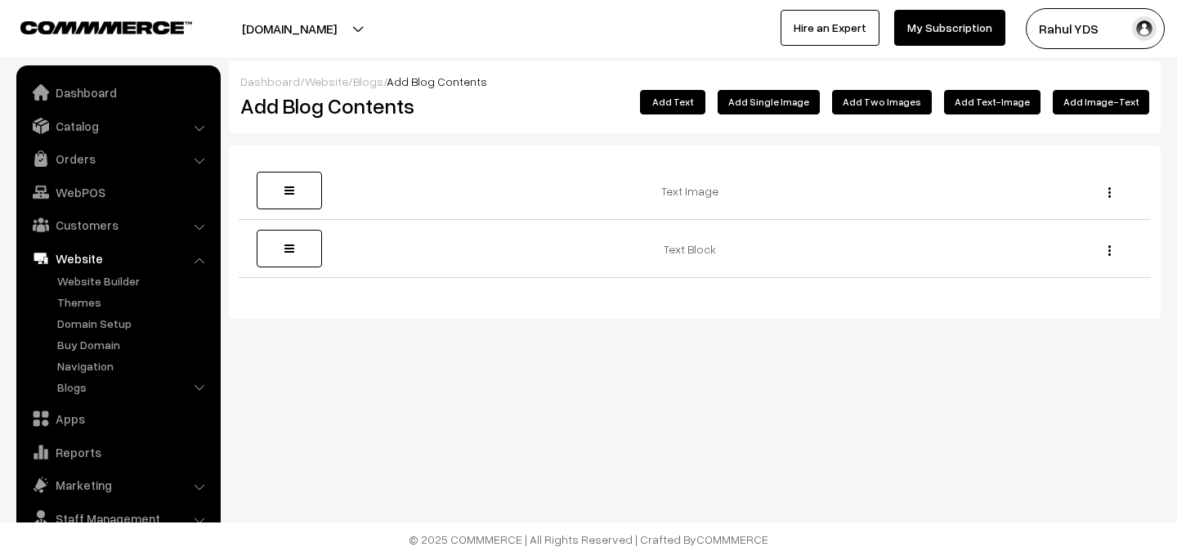
click at [1082, 109] on button "Add Image-Text" at bounding box center [1101, 102] width 96 height 25
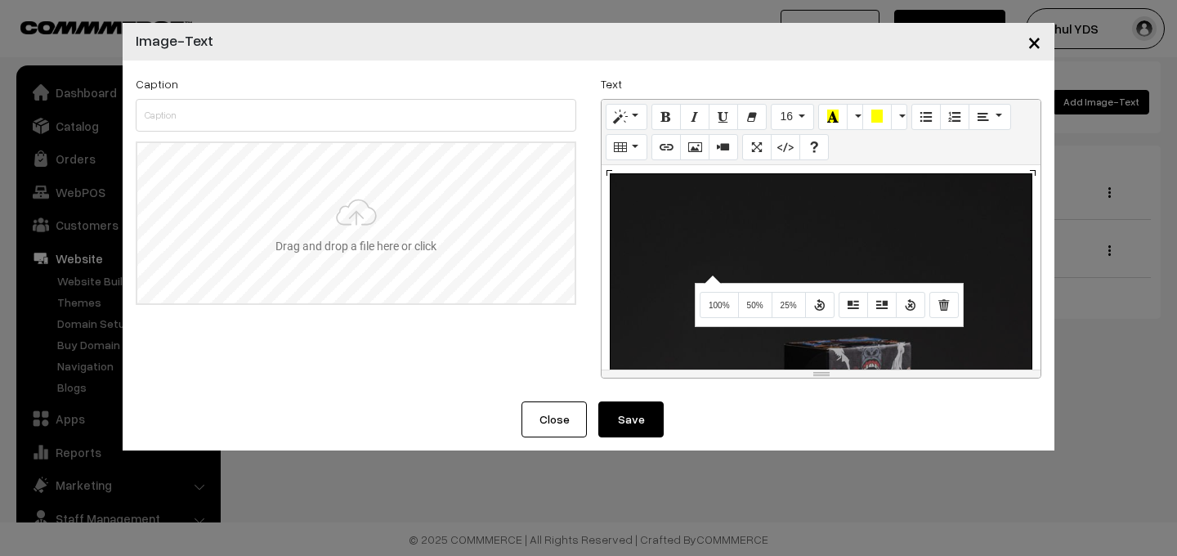
drag, startPoint x: 710, startPoint y: 274, endPoint x: 465, endPoint y: 230, distance: 249.1
click at [394, 230] on div "Caption Drag and drop a file here or click Ooops, something wrong appended. Rem…" at bounding box center [588, 231] width 930 height 315
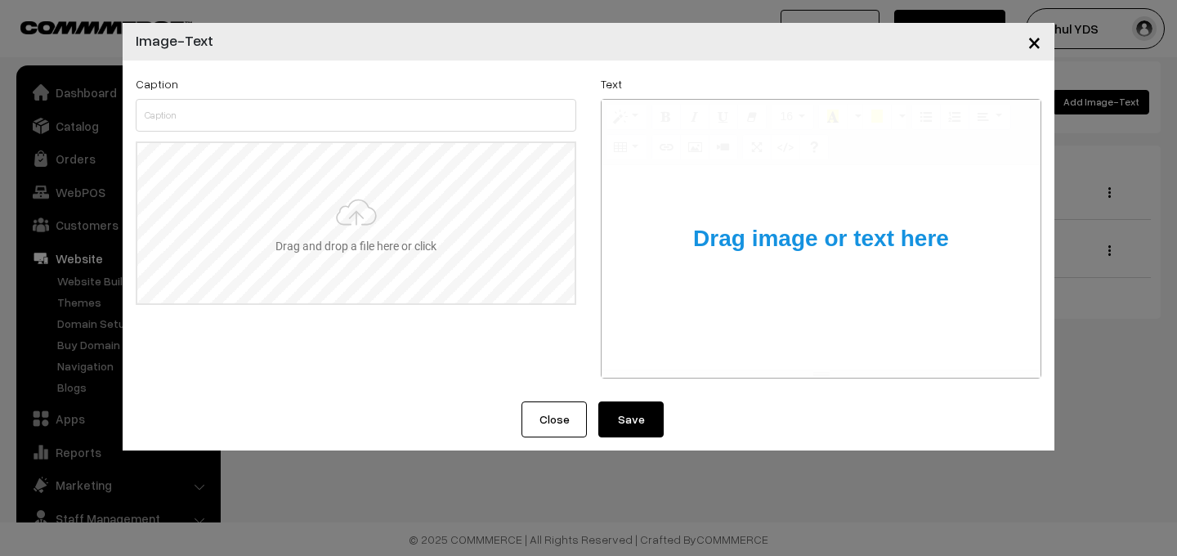
type input "C:\fakepath\Like your style, our packaging is top-tier_ Our….jpeg"
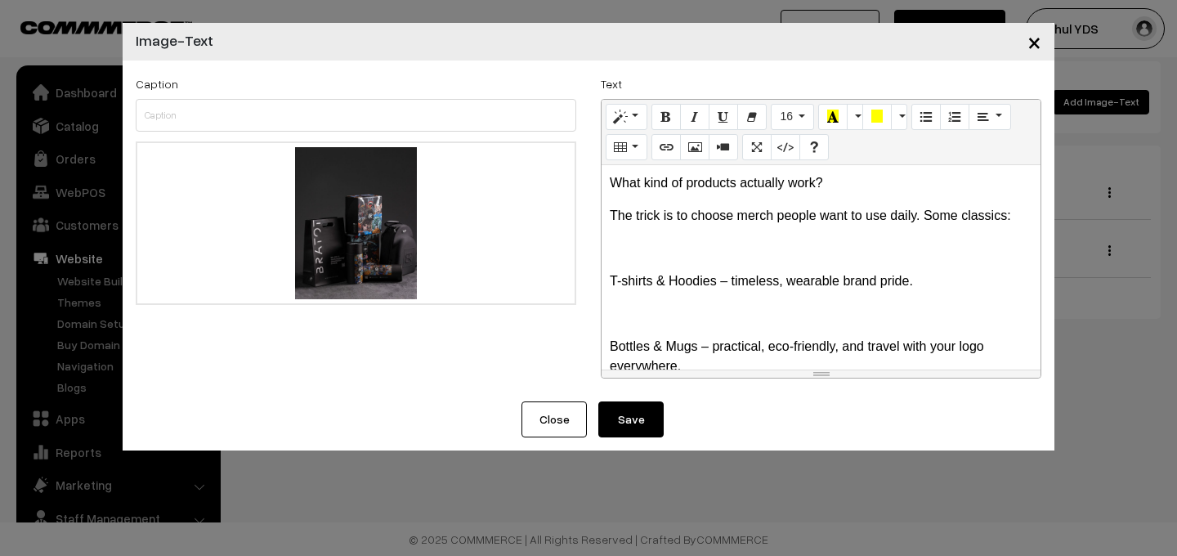
click at [646, 254] on p at bounding box center [821, 249] width 422 height 20
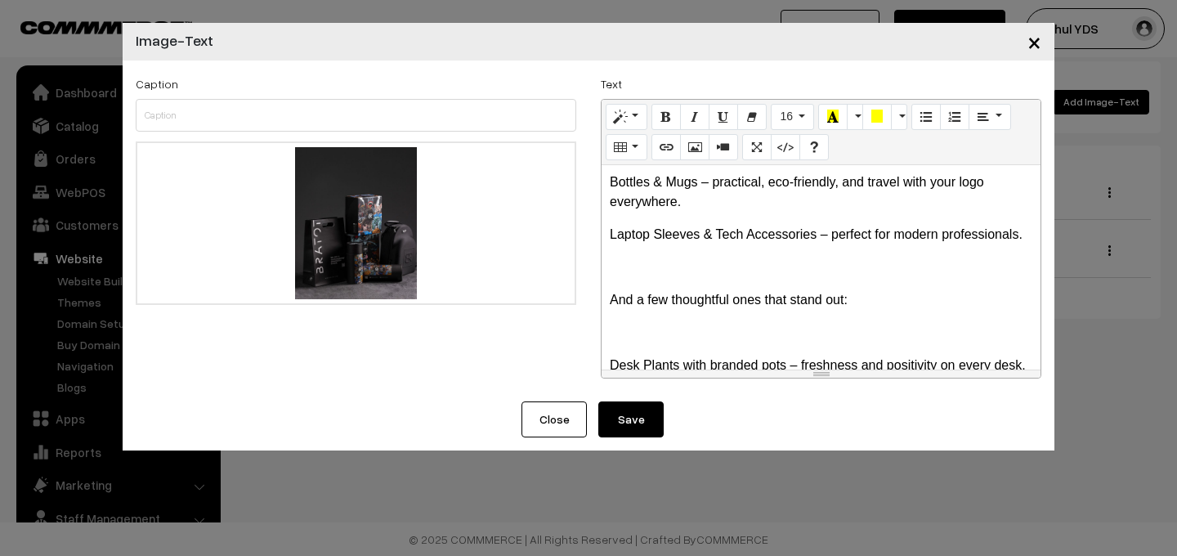
scroll to position [14, 0]
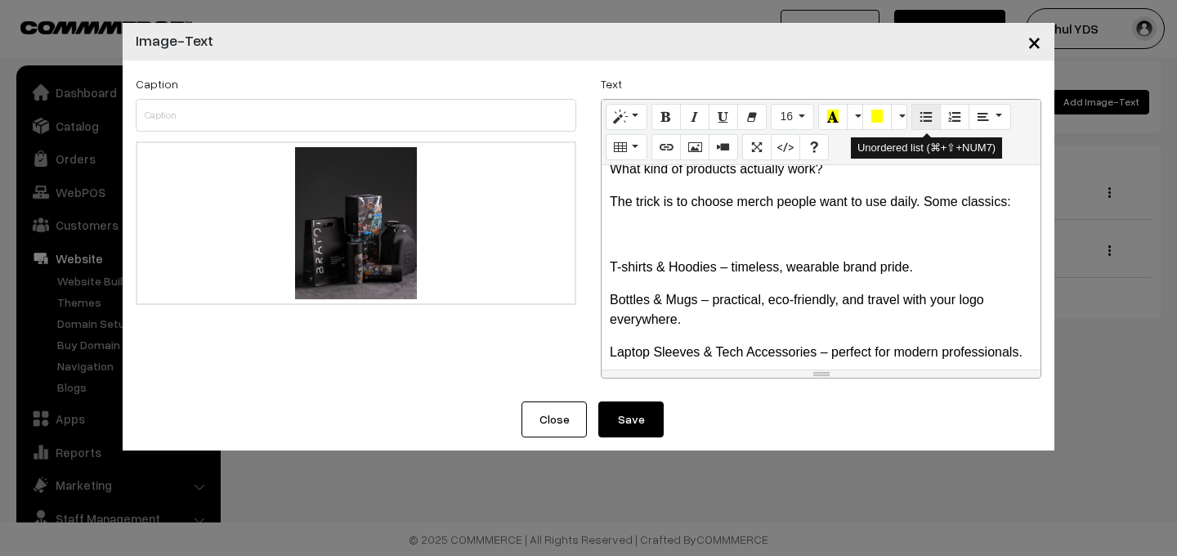
click at [918, 119] on button "Unordered list (⌘+⇧+NUM7)" at bounding box center [925, 117] width 29 height 26
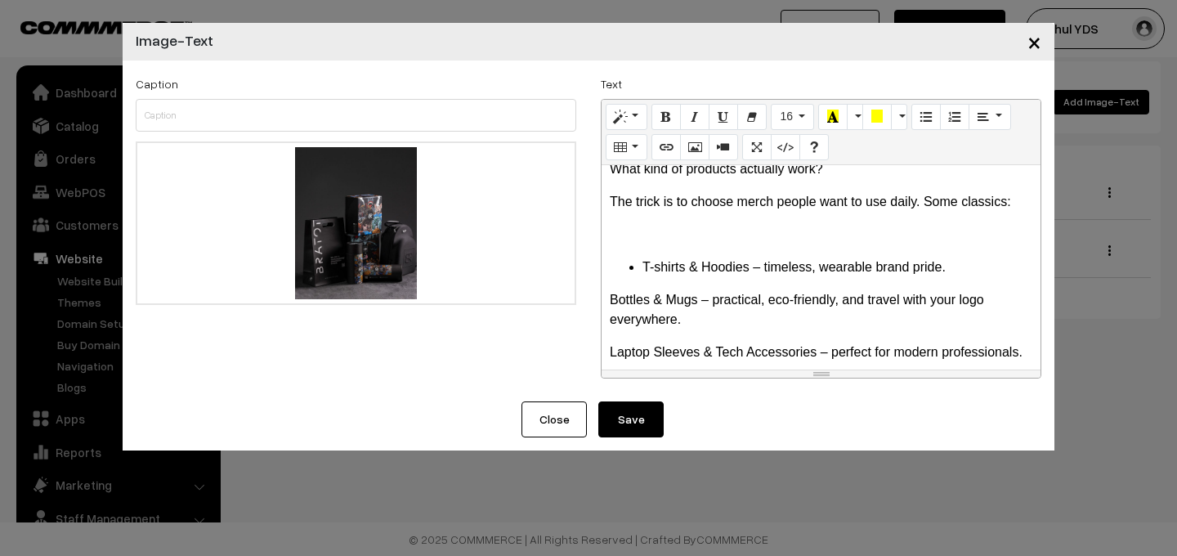
click at [606, 297] on div "What kind of products actually work? The trick is to choose merch people want t…" at bounding box center [820, 267] width 439 height 204
click at [928, 122] on icon "Unordered list (⌘+⇧+NUM7)" at bounding box center [925, 116] width 11 height 13
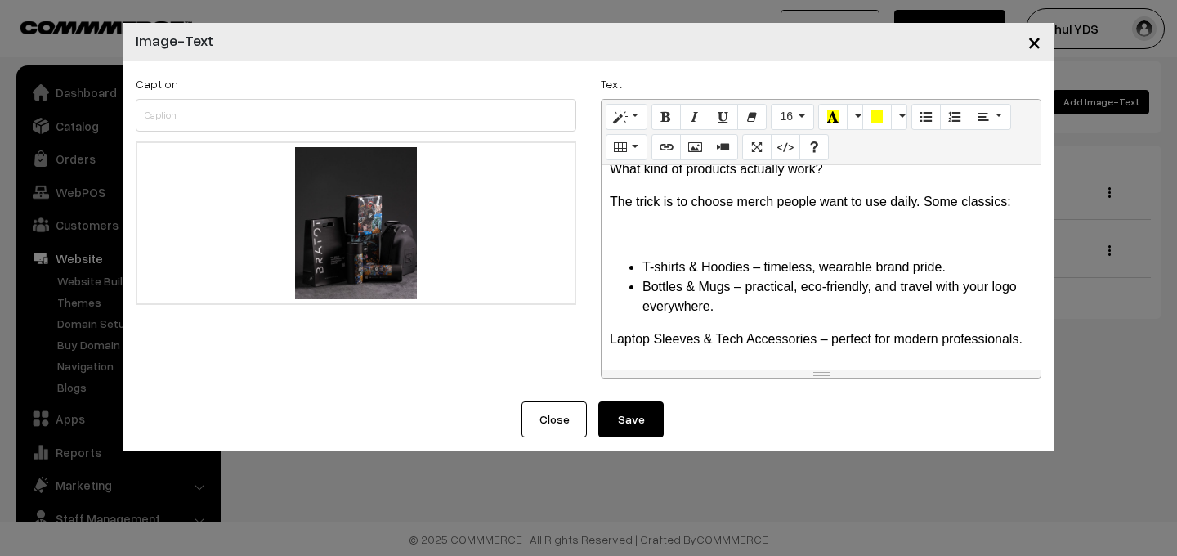
click at [607, 337] on div "What kind of products actually work? The trick is to choose merch people want t…" at bounding box center [820, 267] width 439 height 204
click at [925, 112] on icon "Unordered list (⌘+⇧+NUM7)" at bounding box center [925, 116] width 11 height 13
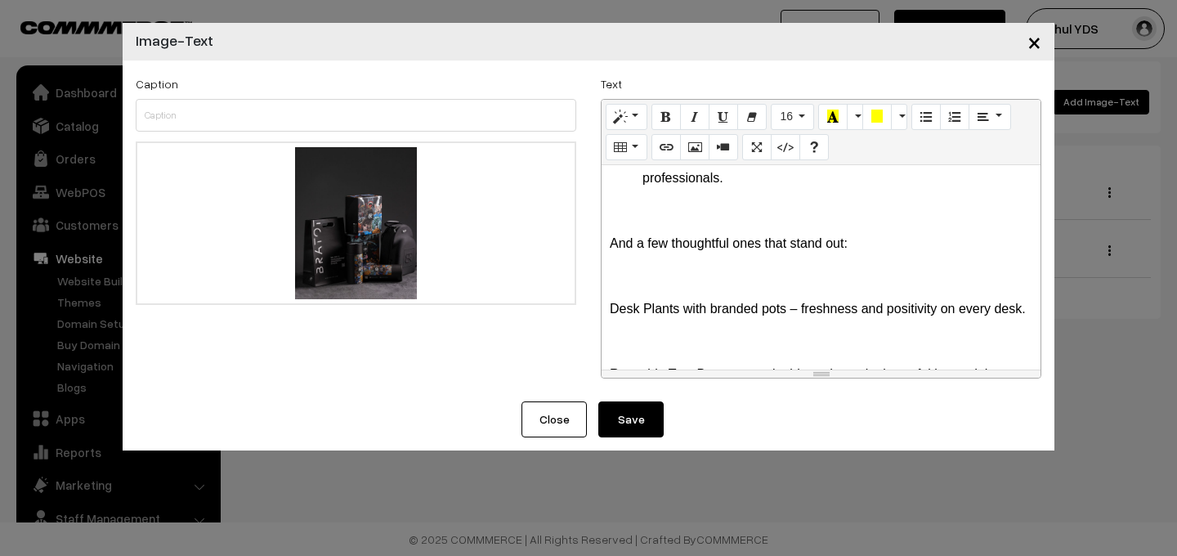
scroll to position [185, 0]
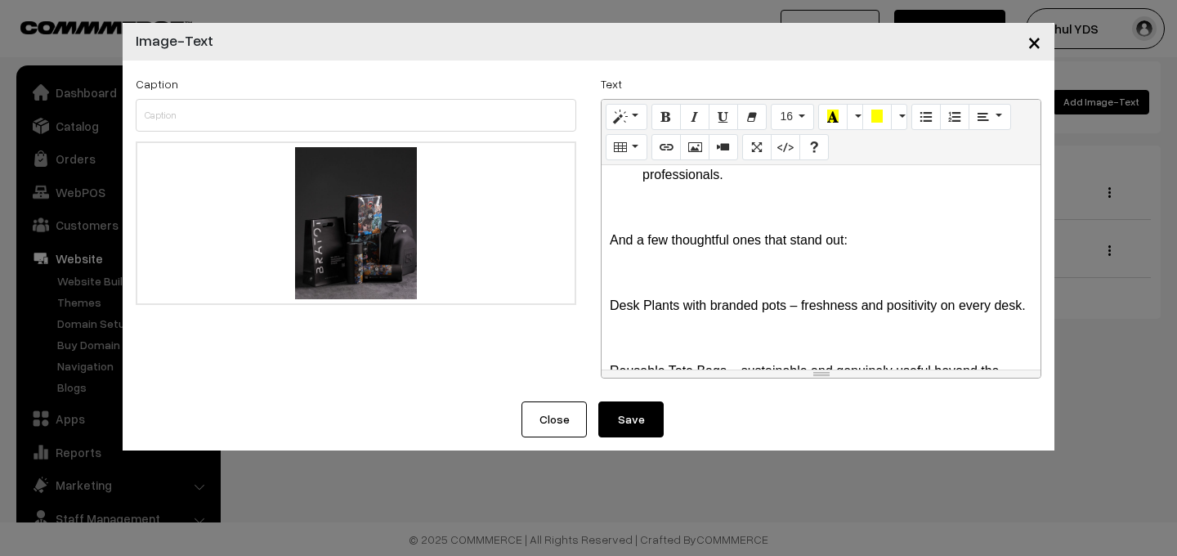
click at [606, 310] on div "What kind of products actually work? The trick is to choose merch people want t…" at bounding box center [820, 267] width 439 height 204
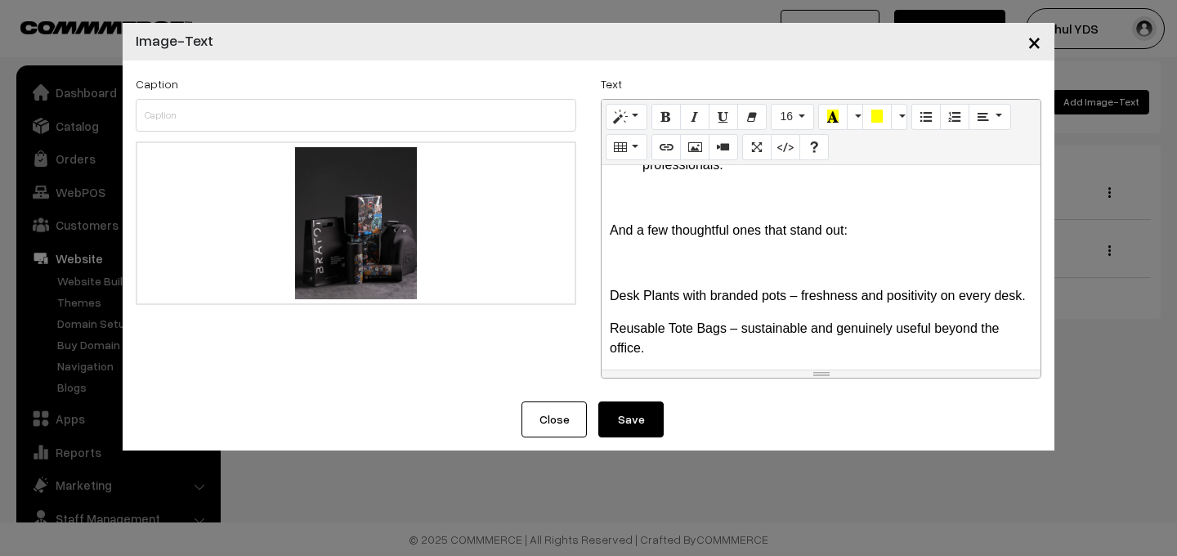
scroll to position [308, 0]
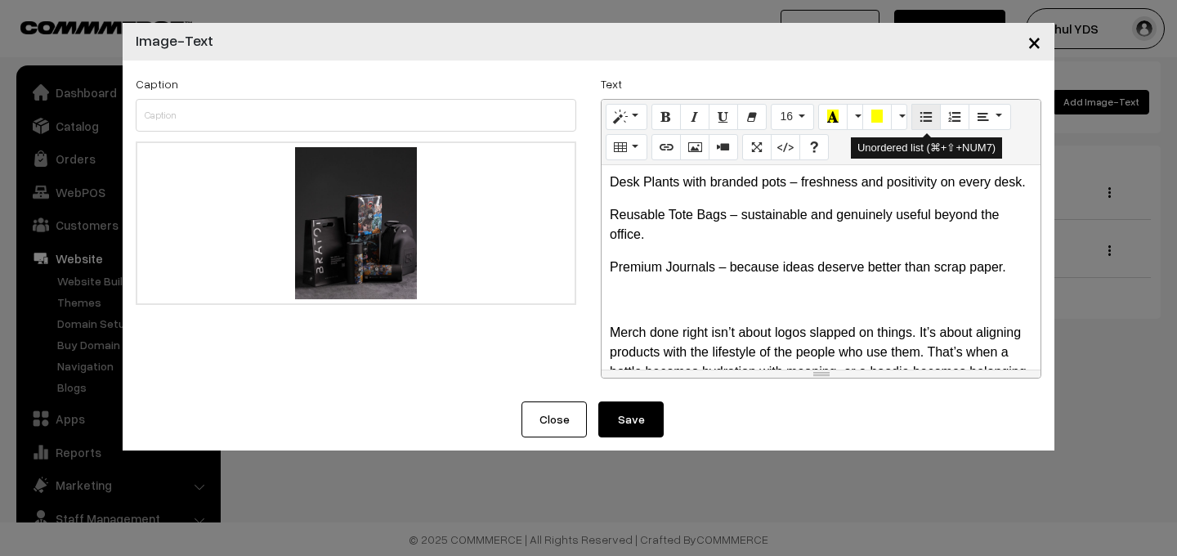
click at [927, 123] on icon "Unordered list (⌘+⇧+NUM7)" at bounding box center [925, 116] width 11 height 13
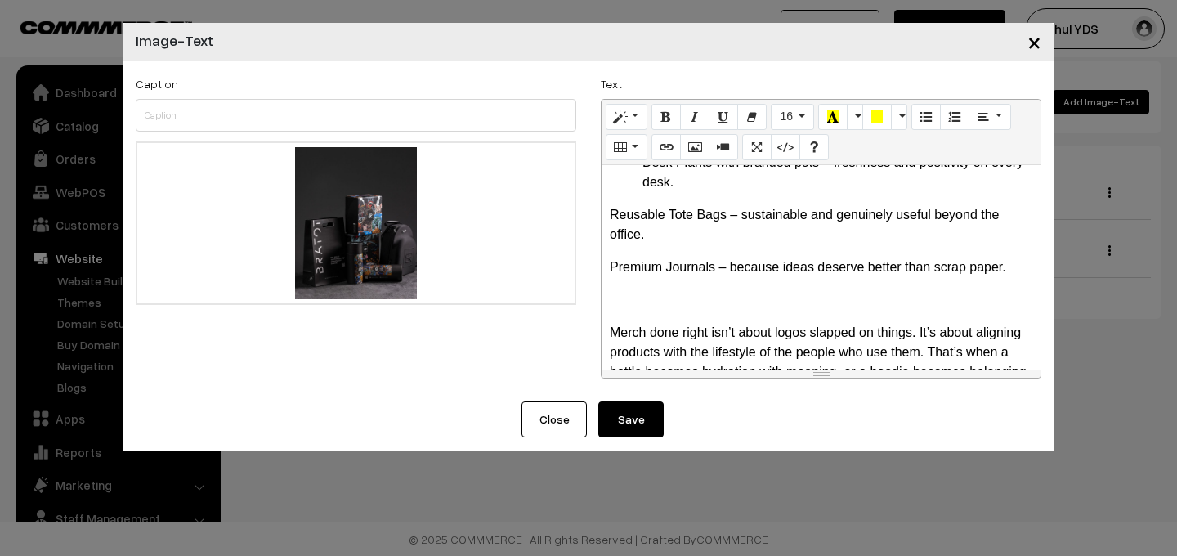
click at [610, 215] on p "Reusable Tote Bags – sustainable and genuinely useful beyond the office." at bounding box center [821, 224] width 422 height 39
click at [924, 118] on icon "Unordered list (⌘+⇧+NUM7)" at bounding box center [925, 116] width 11 height 13
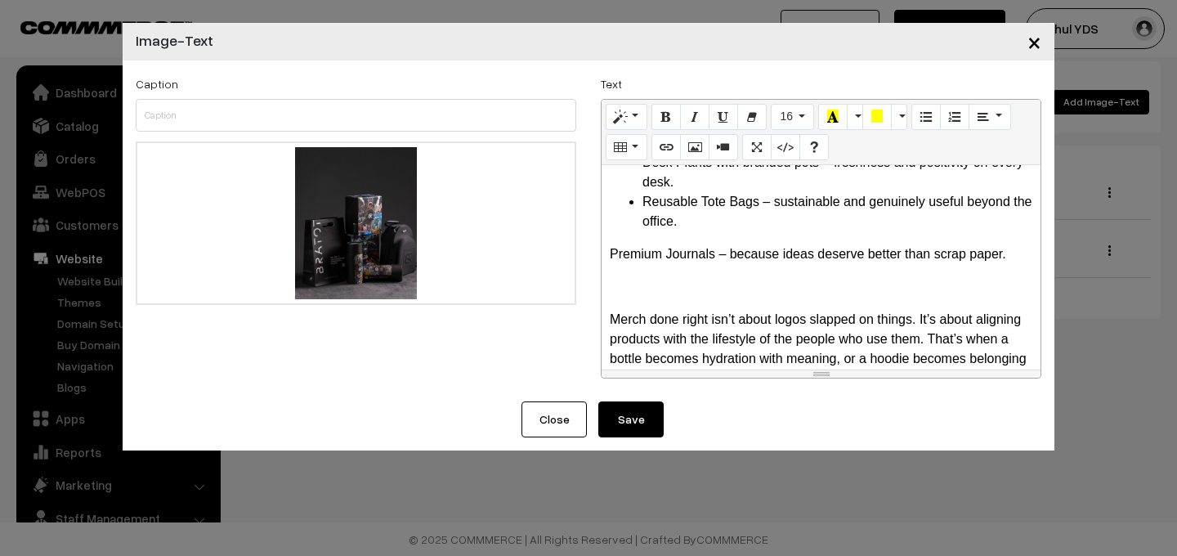
click at [611, 248] on p "Premium Journals – because ideas deserve better than scrap paper." at bounding box center [821, 254] width 422 height 20
click at [925, 118] on icon "Unordered list (⌘+⇧+NUM7)" at bounding box center [925, 116] width 11 height 13
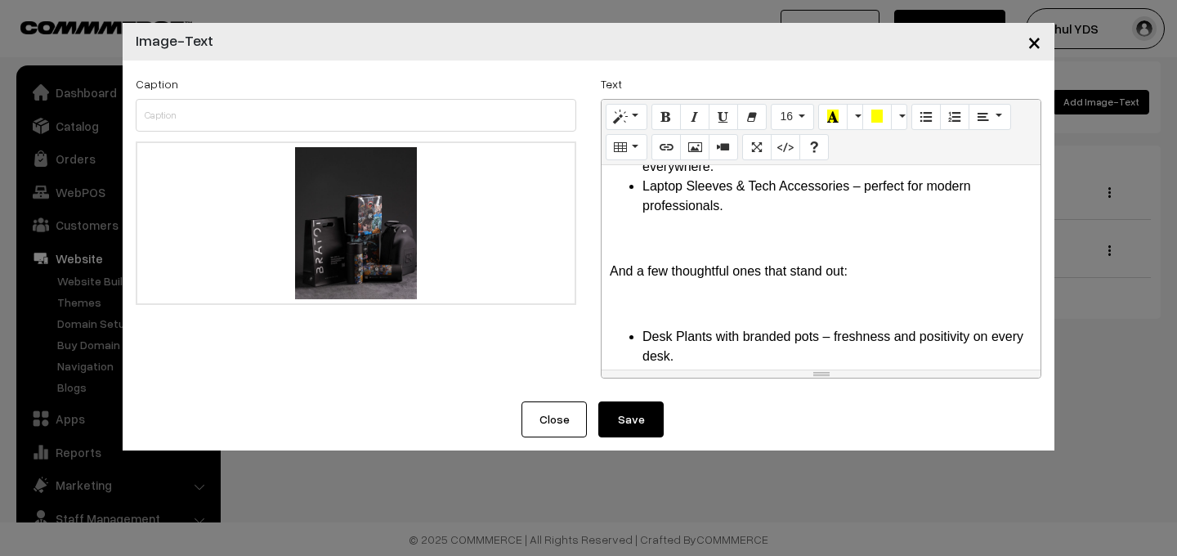
scroll to position [0, 0]
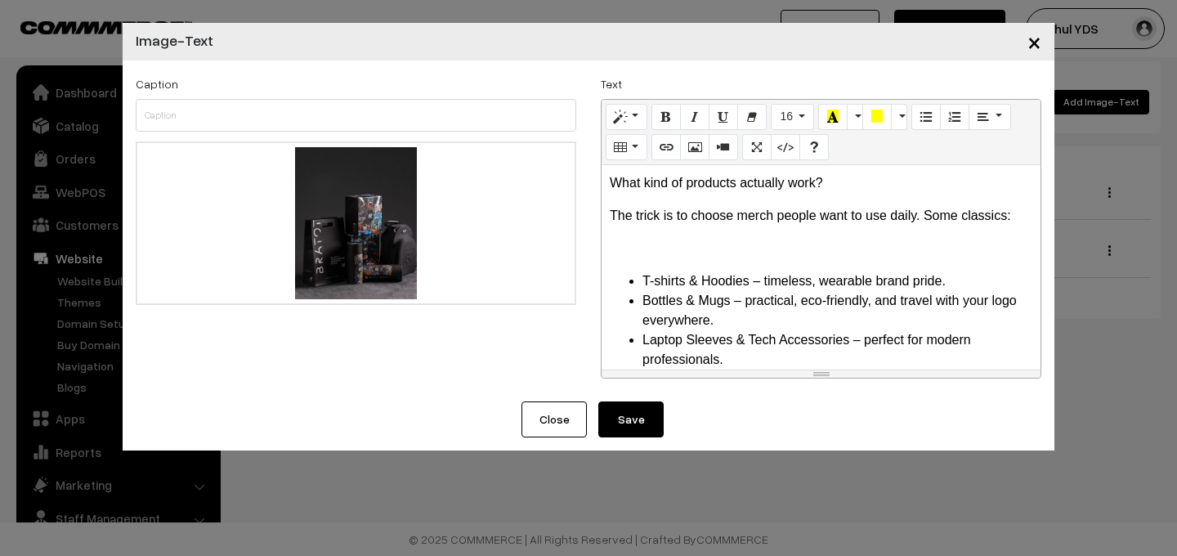
click at [655, 262] on div "What kind of products actually work? The trick is to choose merch people want t…" at bounding box center [820, 267] width 439 height 204
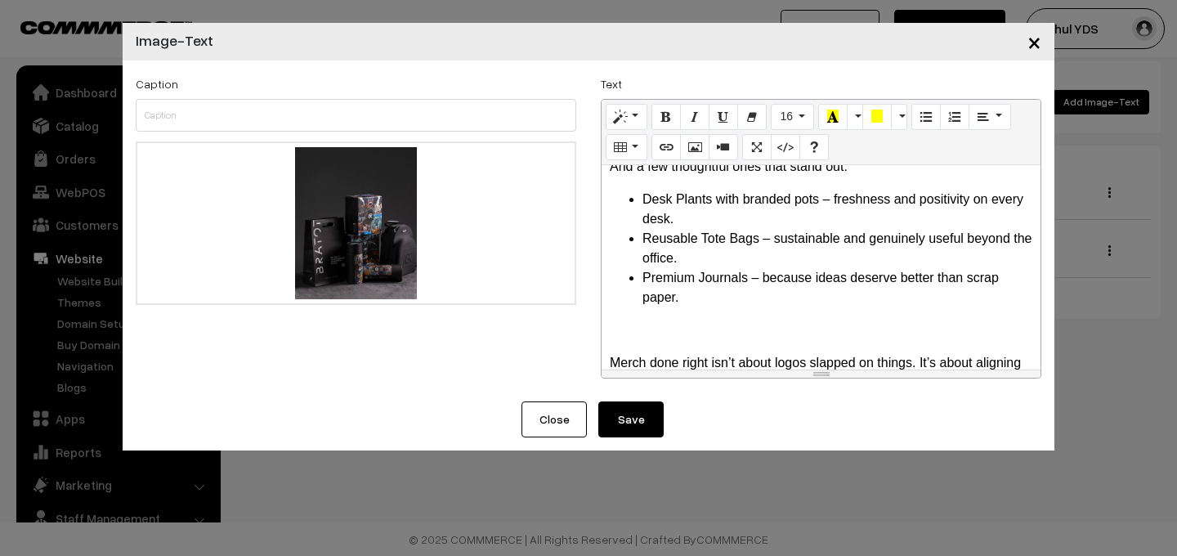
scroll to position [276, 0]
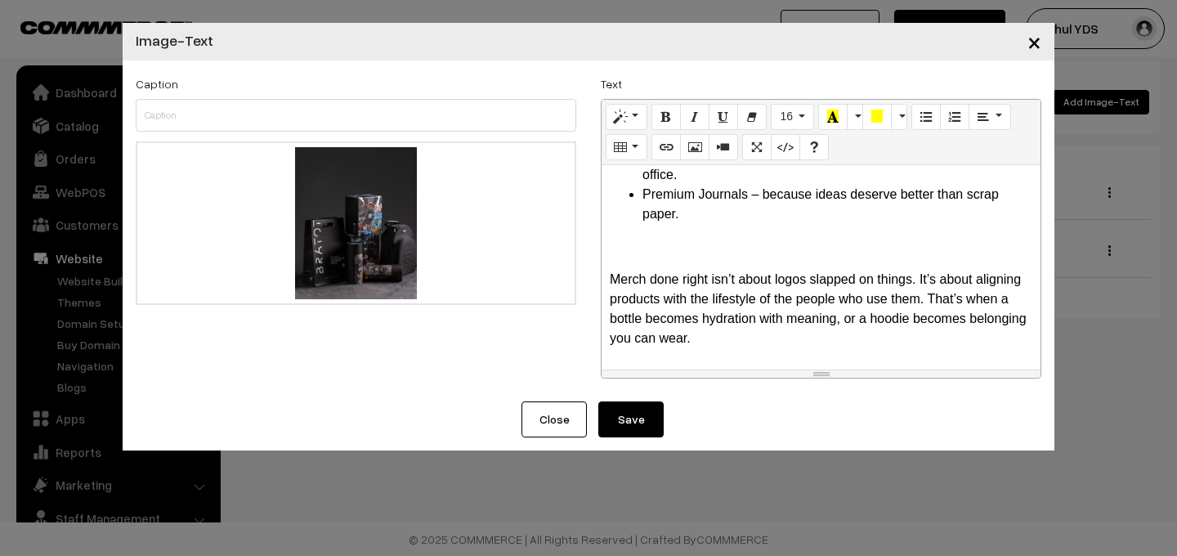
click at [633, 429] on button "Save" at bounding box center [630, 419] width 65 height 36
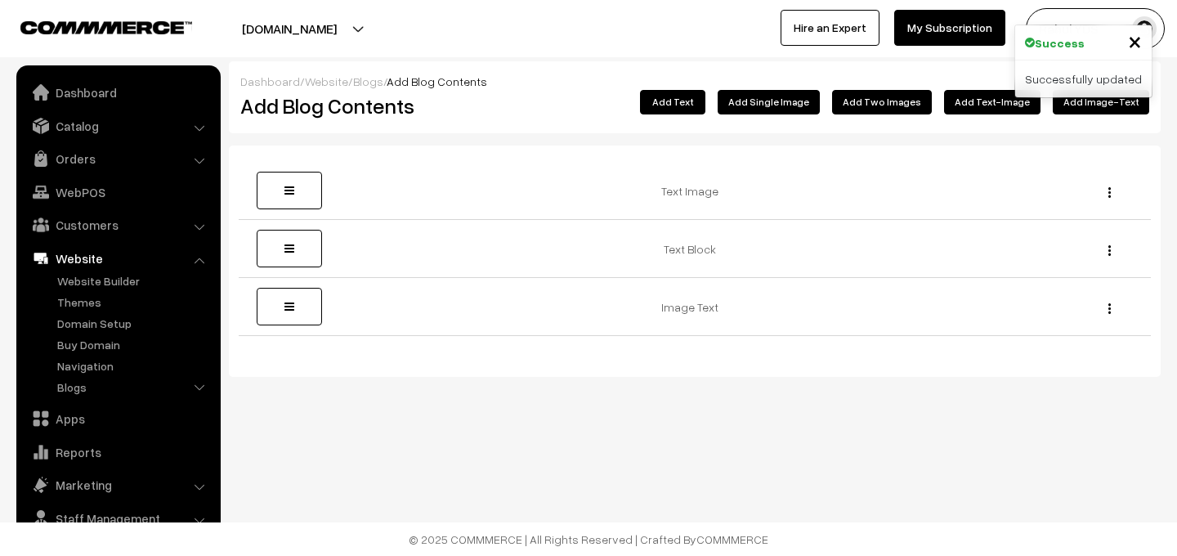
click at [1009, 131] on div "Dashboard / Website / Blogs / Add Blog Contents Add Blog Contents Add Image-Tex…" at bounding box center [695, 97] width 932 height 72
click at [1134, 36] on span "×" at bounding box center [1135, 40] width 14 height 30
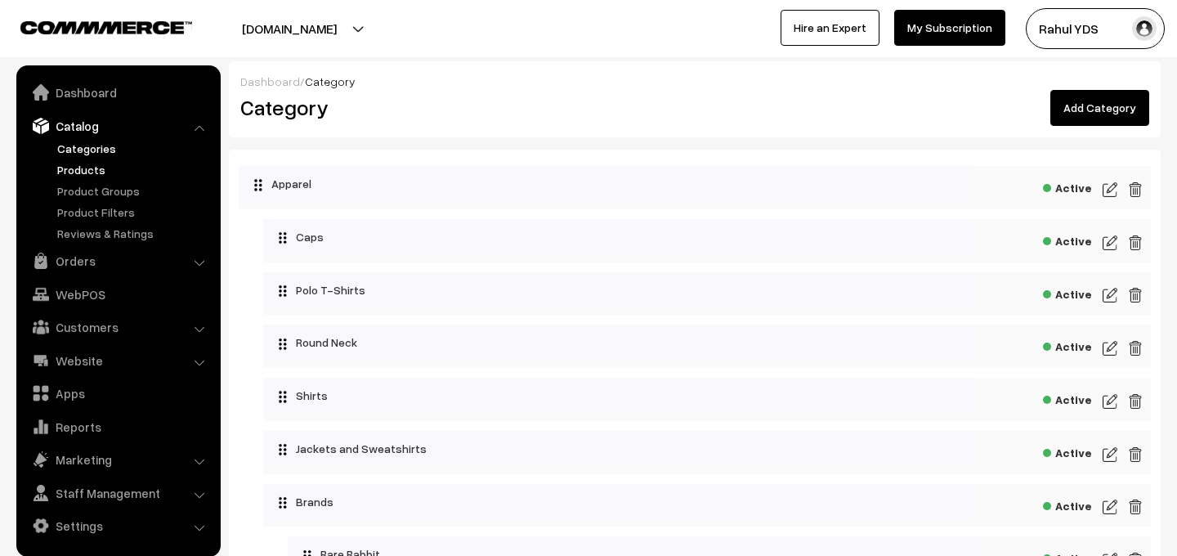
click at [75, 168] on link "Products" at bounding box center [134, 169] width 162 height 17
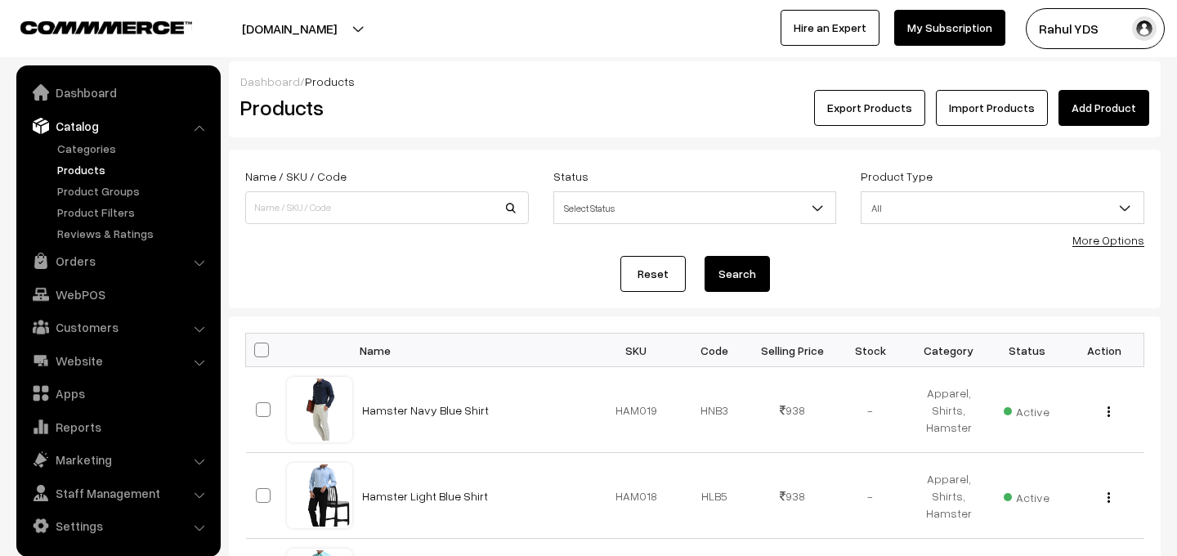
click at [1091, 238] on link "More Options" at bounding box center [1108, 240] width 72 height 14
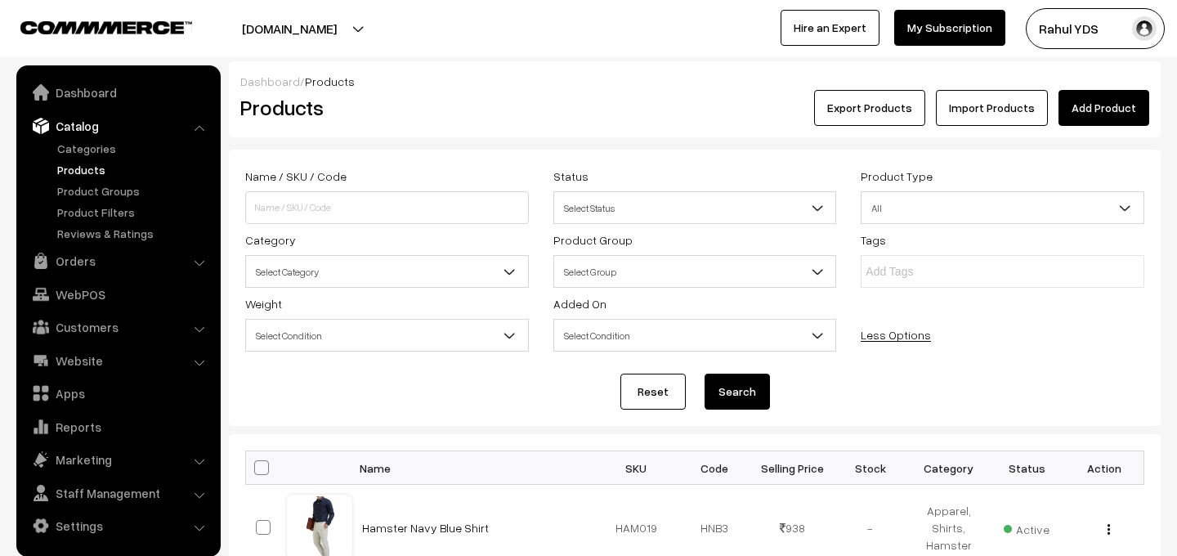
click at [427, 262] on span "Select Category" at bounding box center [387, 271] width 282 height 29
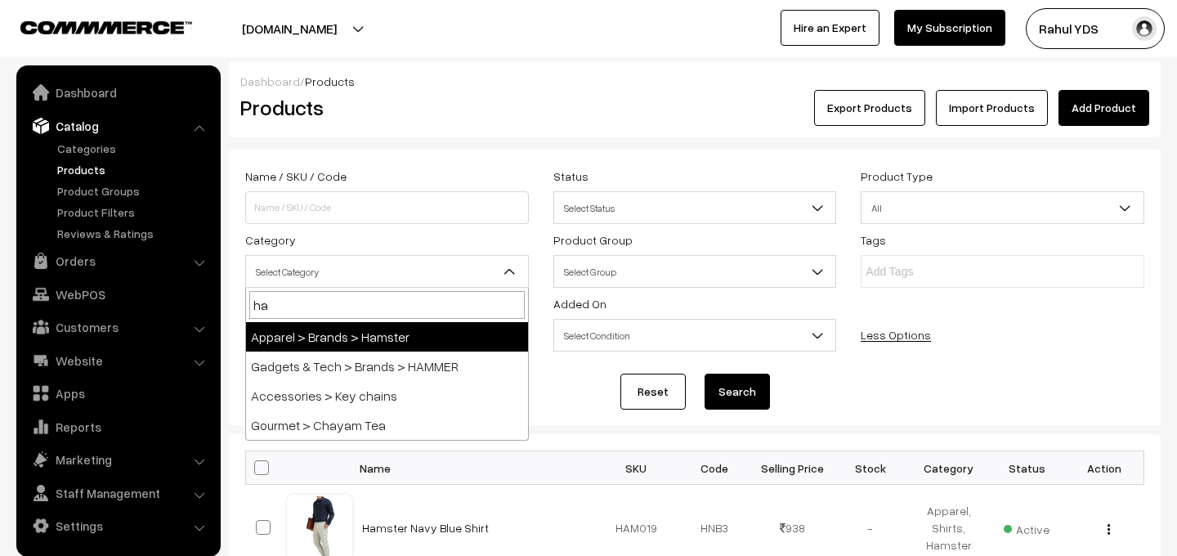
type input "ham"
select select "116"
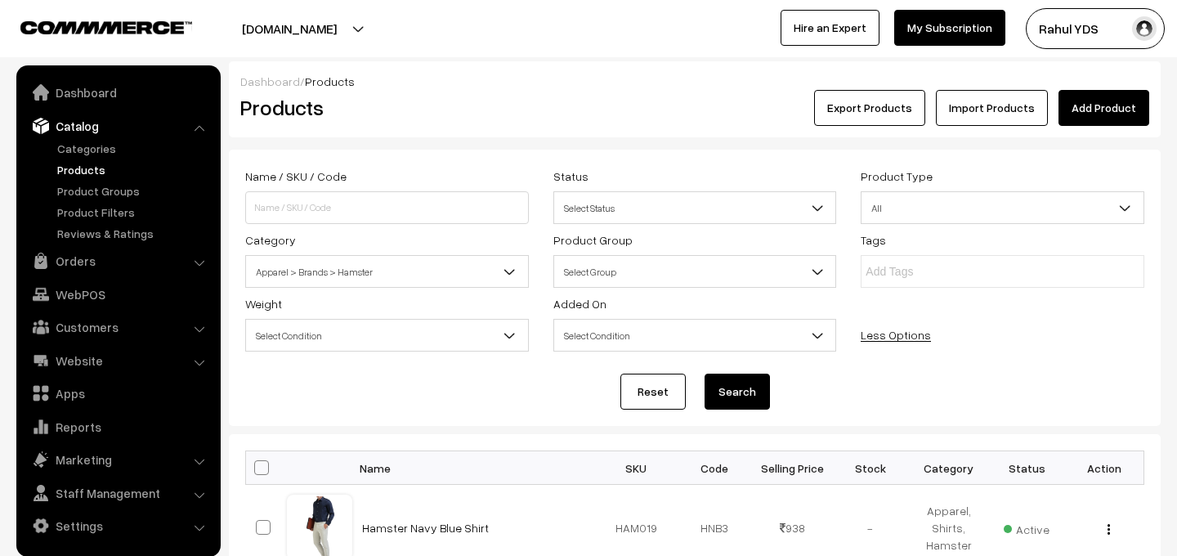
click at [714, 394] on button "Search" at bounding box center [736, 391] width 65 height 36
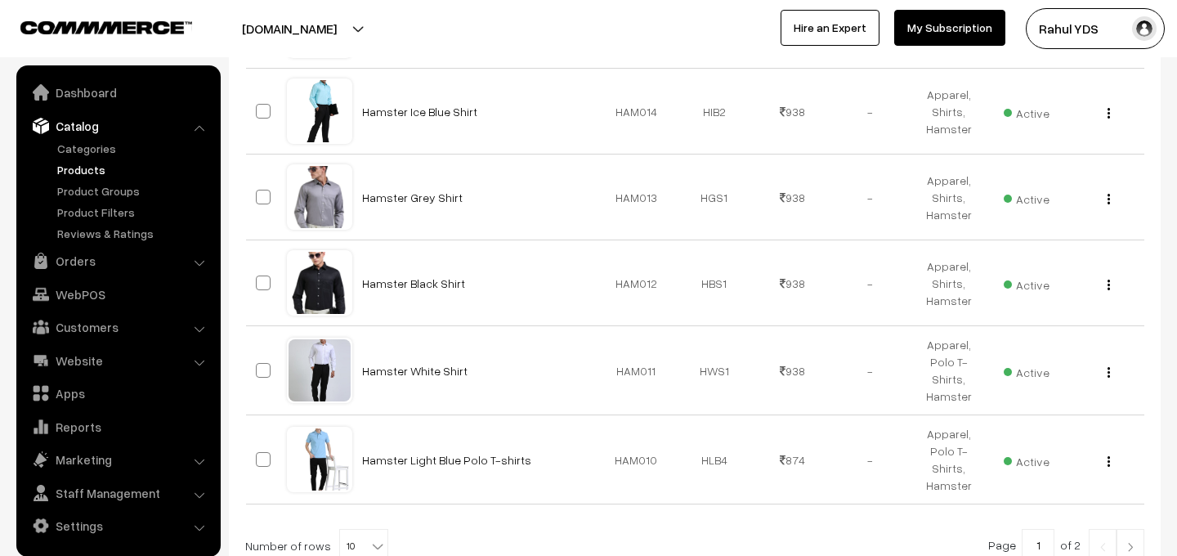
scroll to position [858, 0]
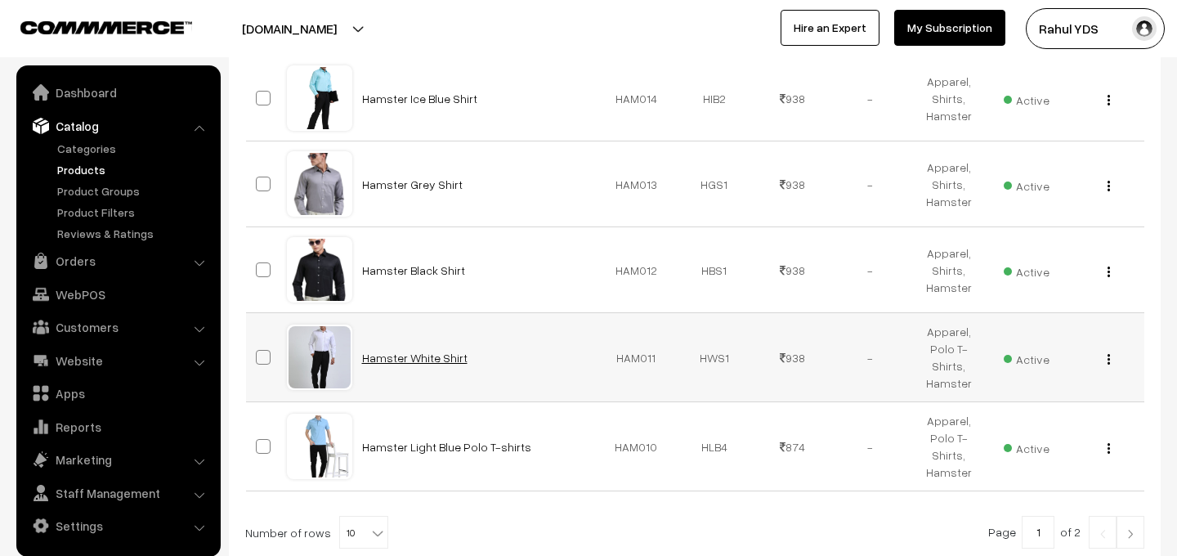
click at [415, 360] on link "Hamster White Shirt" at bounding box center [414, 358] width 105 height 14
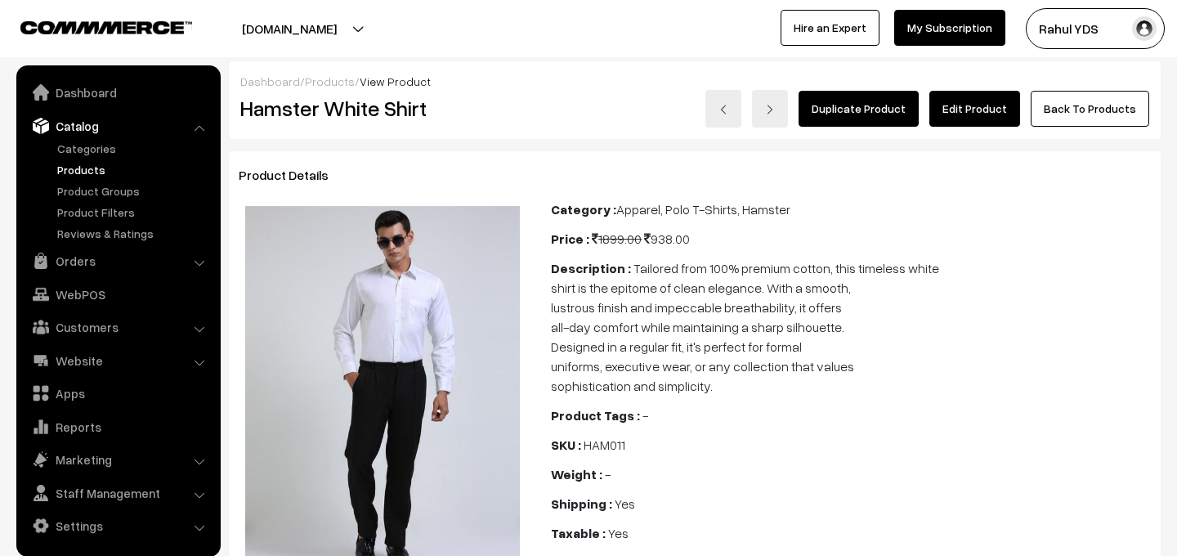
click at [956, 114] on link "Edit Product" at bounding box center [974, 109] width 91 height 36
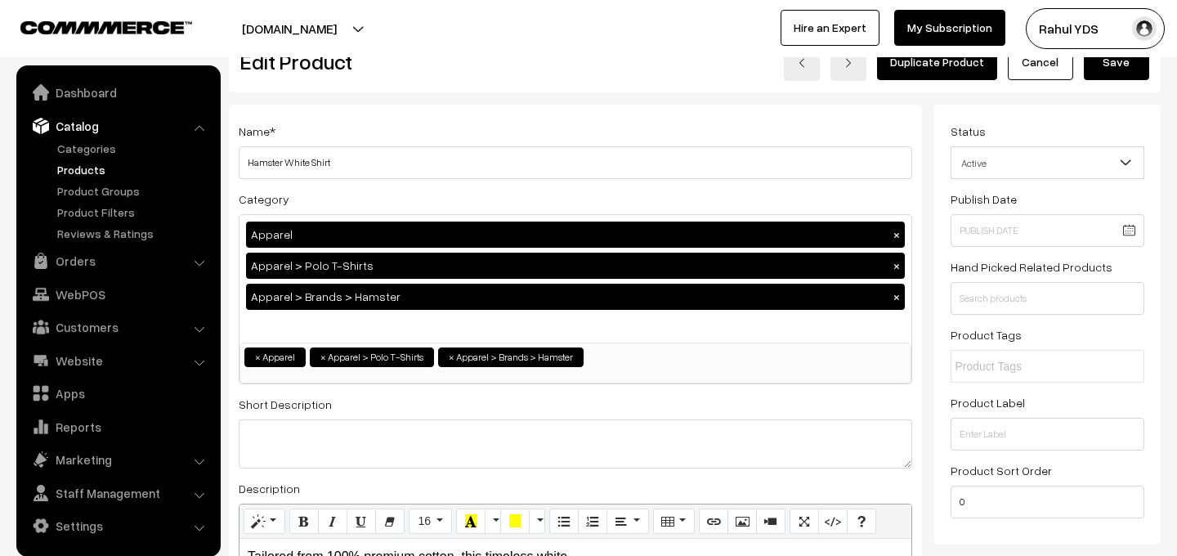
scroll to position [47, 0]
click at [892, 265] on button "×" at bounding box center [896, 265] width 15 height 15
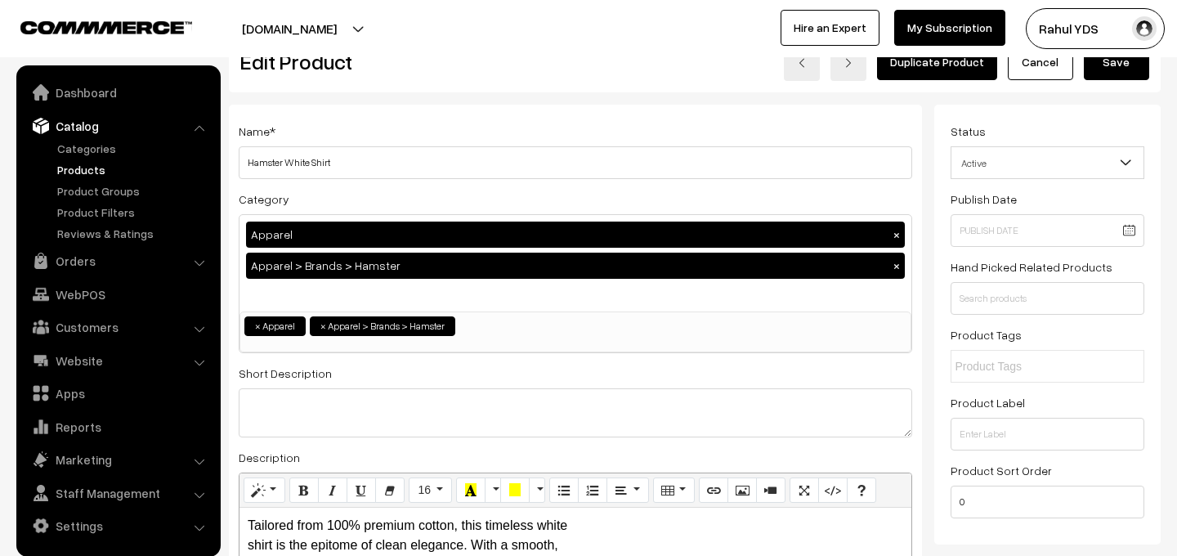
click at [660, 290] on div "Apparel × Apparel > Brands > Hamster ×" at bounding box center [575, 263] width 672 height 96
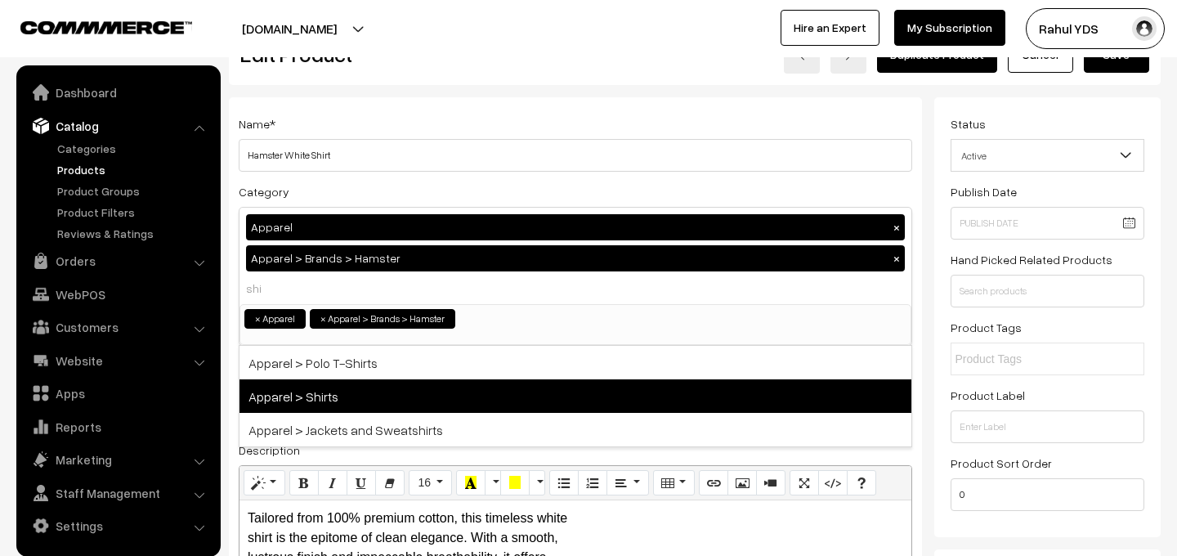
scroll to position [51, 0]
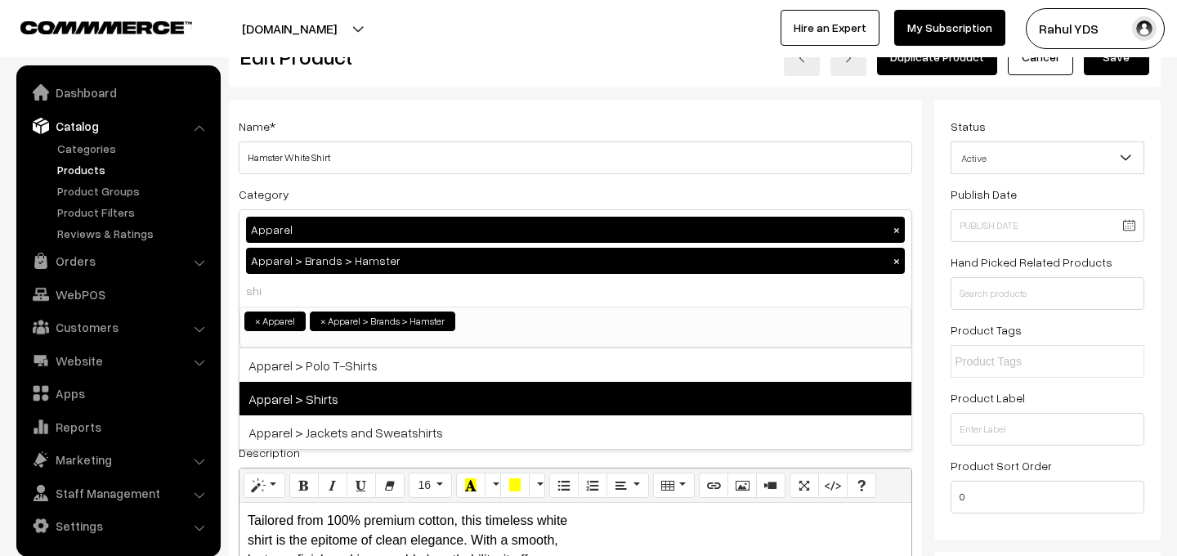
type input "shir"
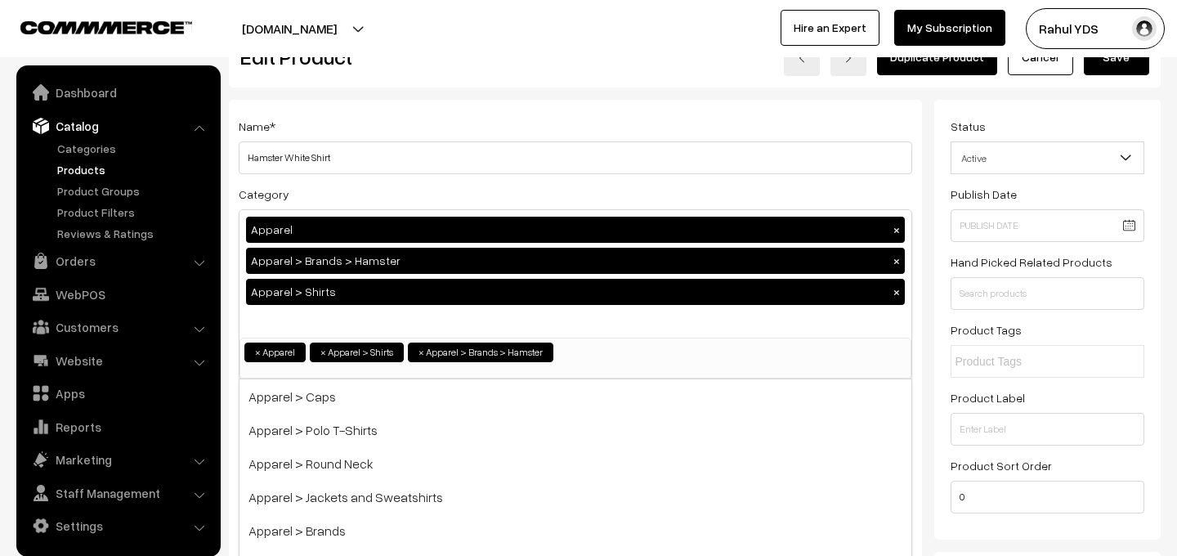
scroll to position [0, 0]
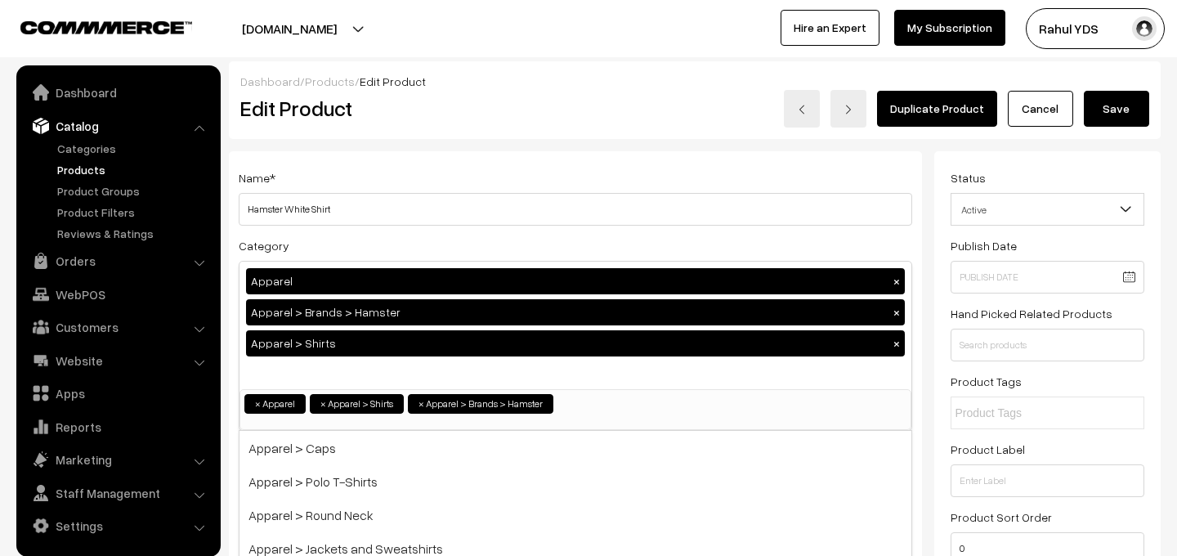
click at [1115, 105] on button "Save" at bounding box center [1116, 109] width 65 height 36
